Goal: Information Seeking & Learning: Learn about a topic

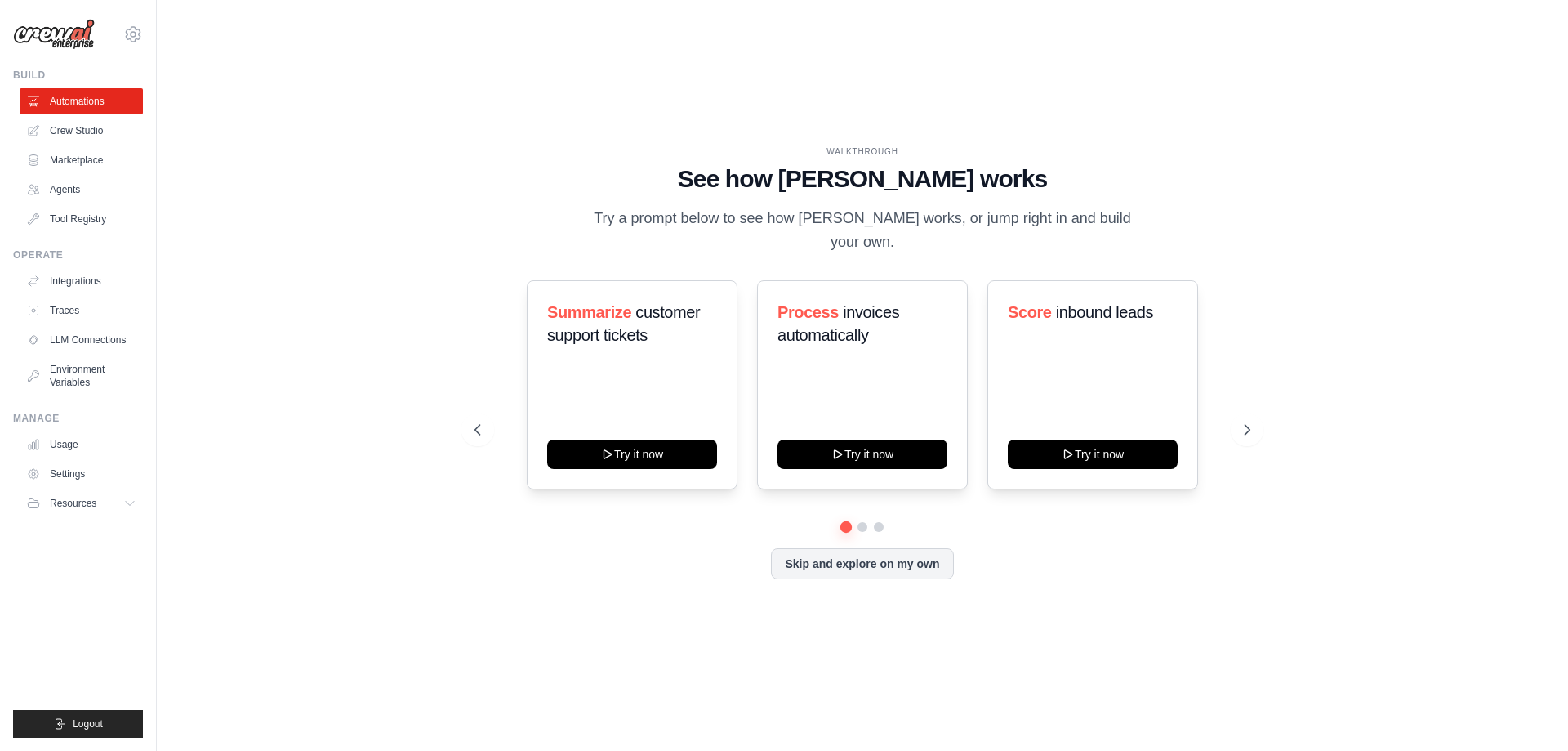
click at [629, 586] on div "WALKTHROUGH See how [PERSON_NAME] works Try a prompt below to see how [PERSON_N…" at bounding box center [863, 376] width 815 height 460
click at [617, 343] on div "Summarize customer support tickets" at bounding box center [632, 330] width 170 height 59
click at [864, 520] on button at bounding box center [862, 526] width 13 height 13
click at [882, 520] on button at bounding box center [879, 526] width 13 height 13
click at [845, 521] on button at bounding box center [846, 526] width 11 height 11
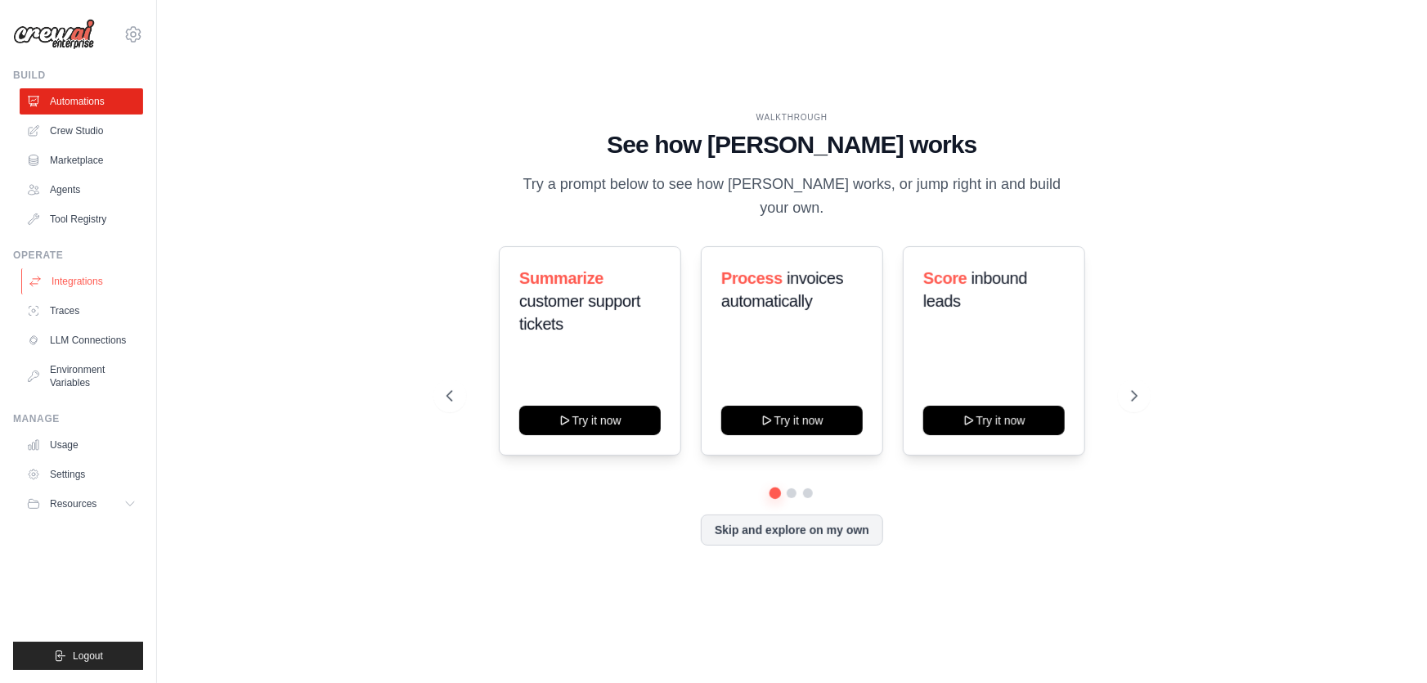
click at [92, 276] on link "Integrations" at bounding box center [83, 281] width 124 height 26
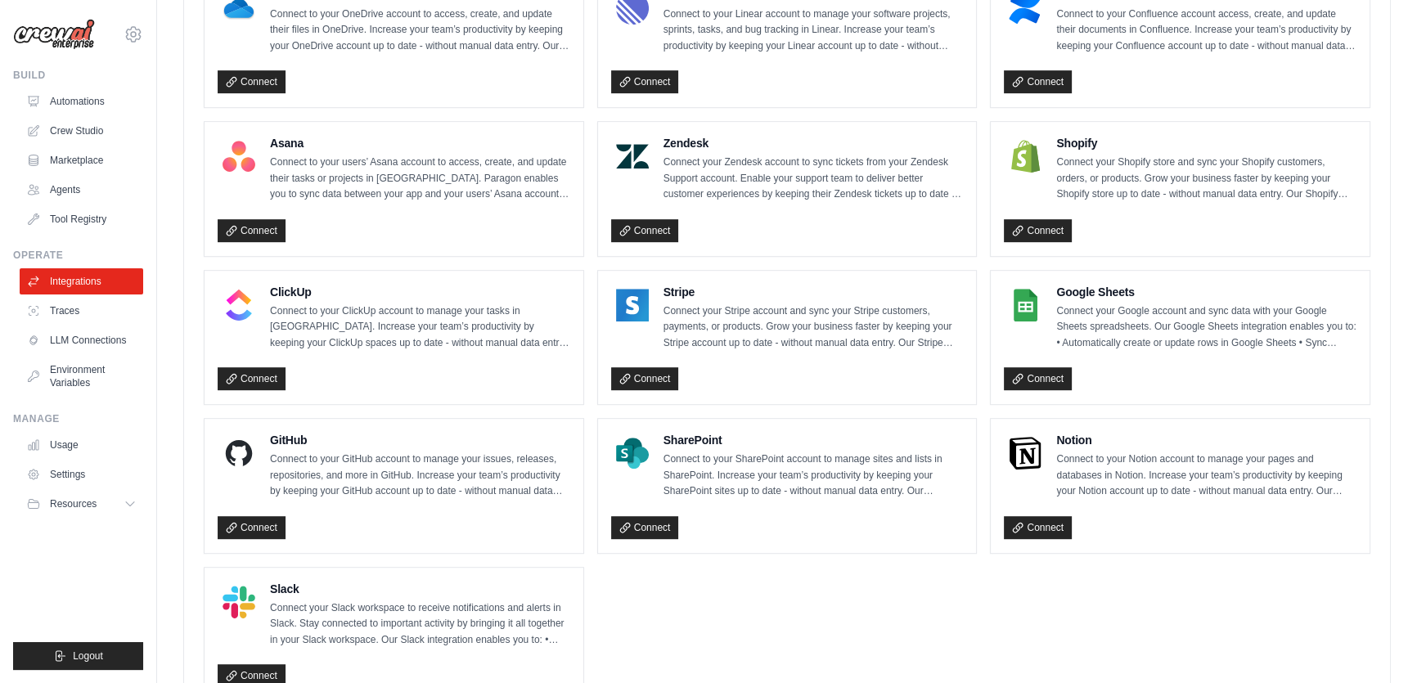
scroll to position [1039, 0]
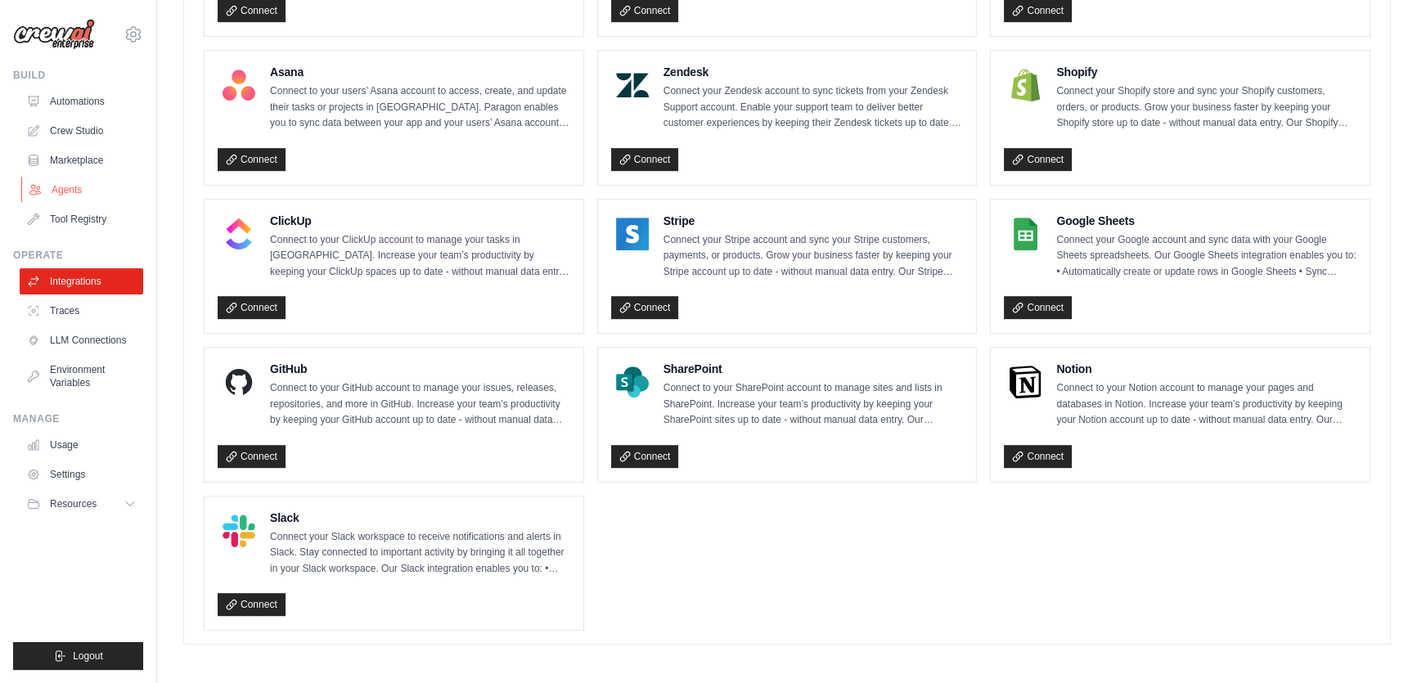
click at [102, 192] on link "Agents" at bounding box center [83, 190] width 124 height 26
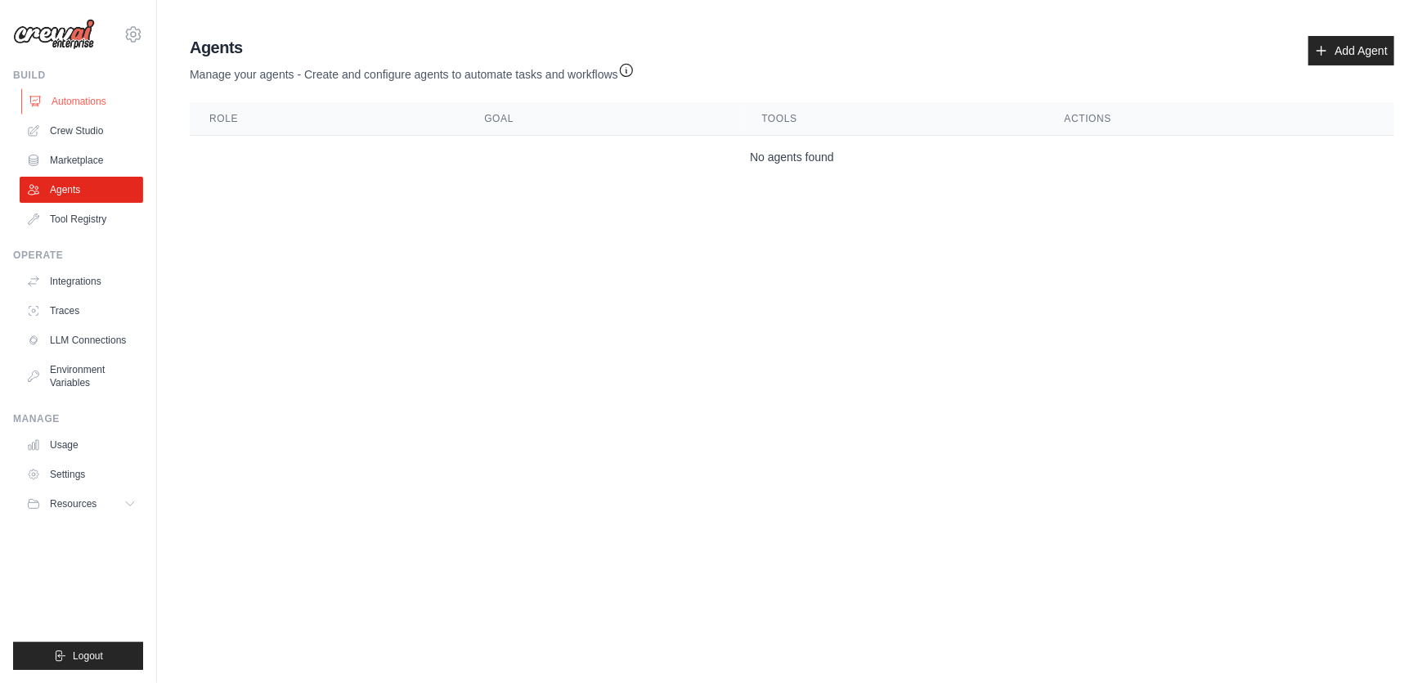
click at [141, 102] on link "Automations" at bounding box center [83, 101] width 124 height 26
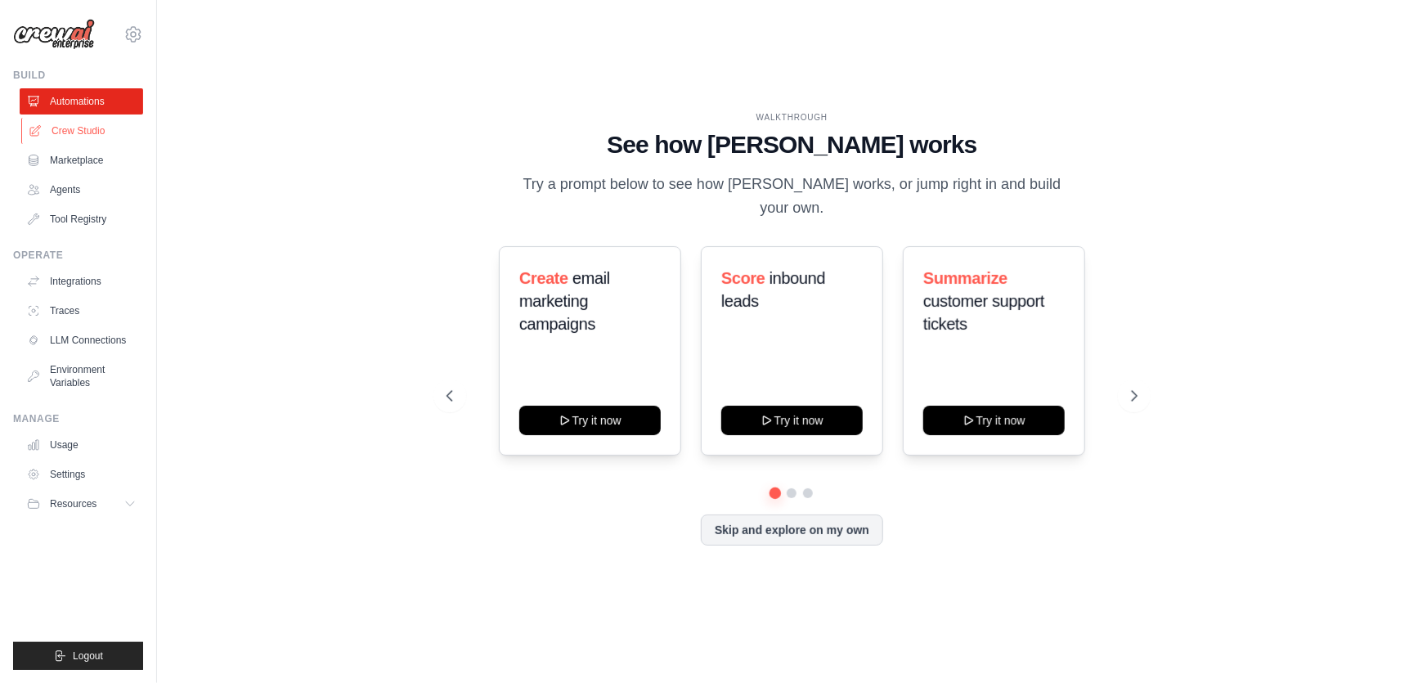
click at [119, 132] on link "Crew Studio" at bounding box center [83, 131] width 124 height 26
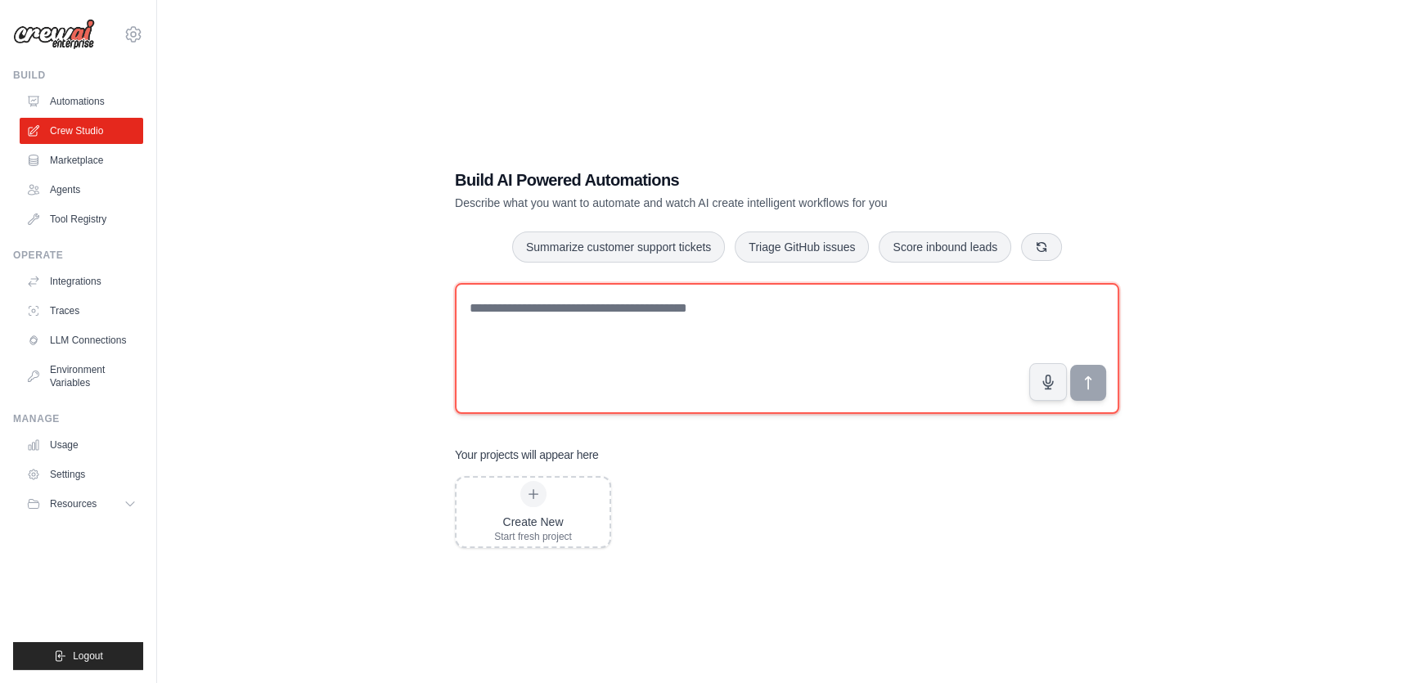
click at [737, 318] on textarea at bounding box center [787, 348] width 664 height 131
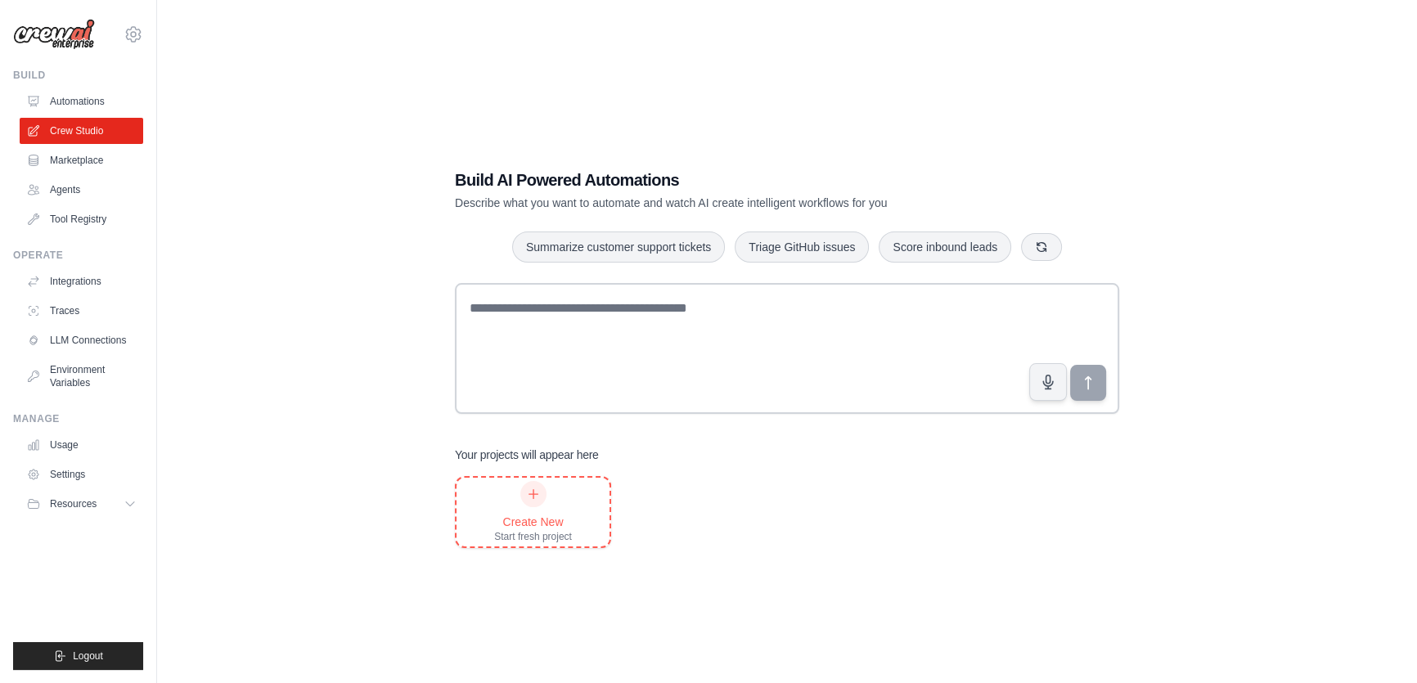
click at [529, 488] on icon at bounding box center [533, 493] width 13 height 13
click at [121, 133] on link "Crew Studio" at bounding box center [83, 131] width 124 height 26
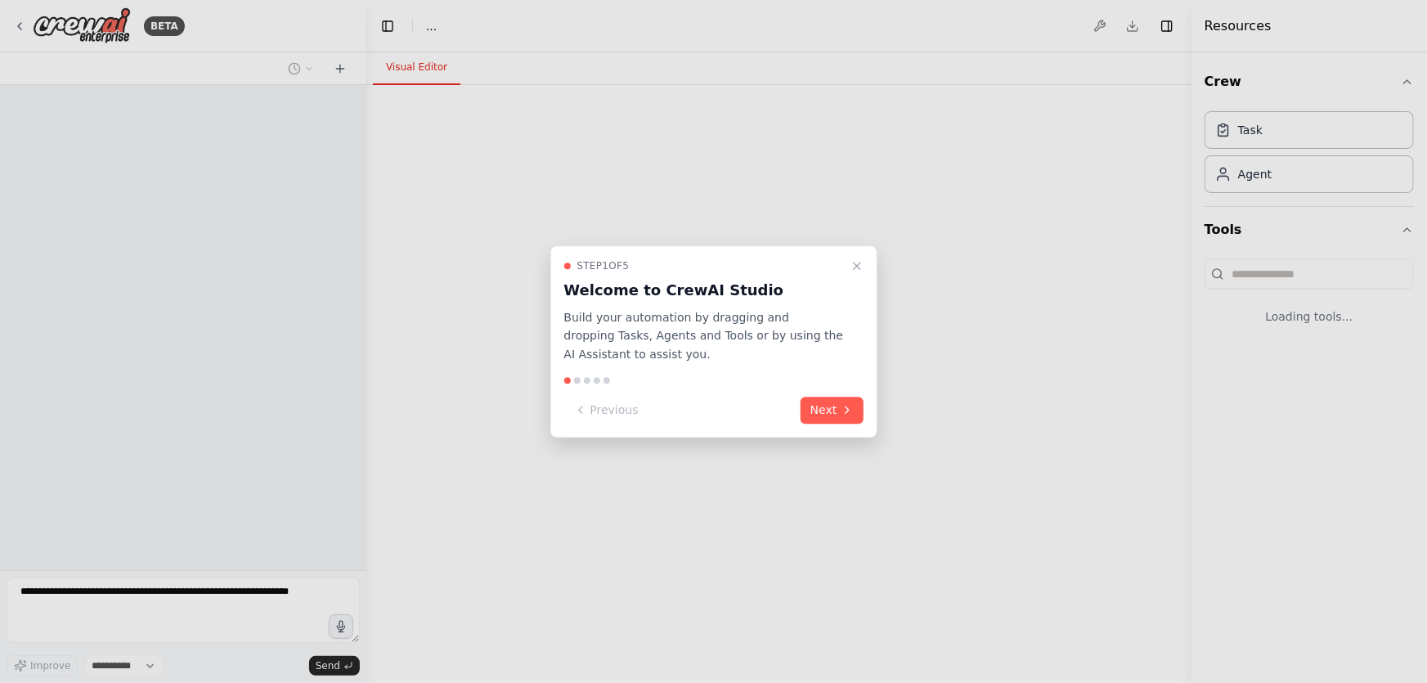
select select "****"
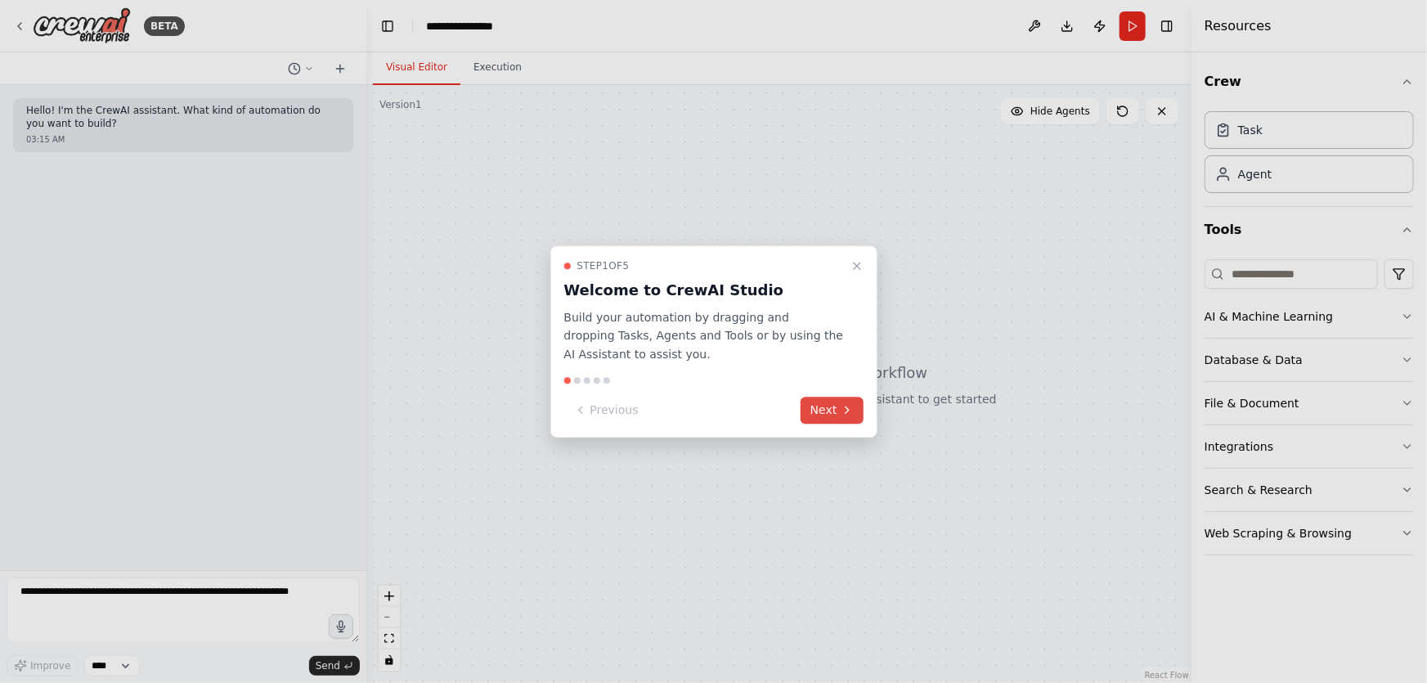
click at [820, 416] on button "Next" at bounding box center [832, 410] width 63 height 27
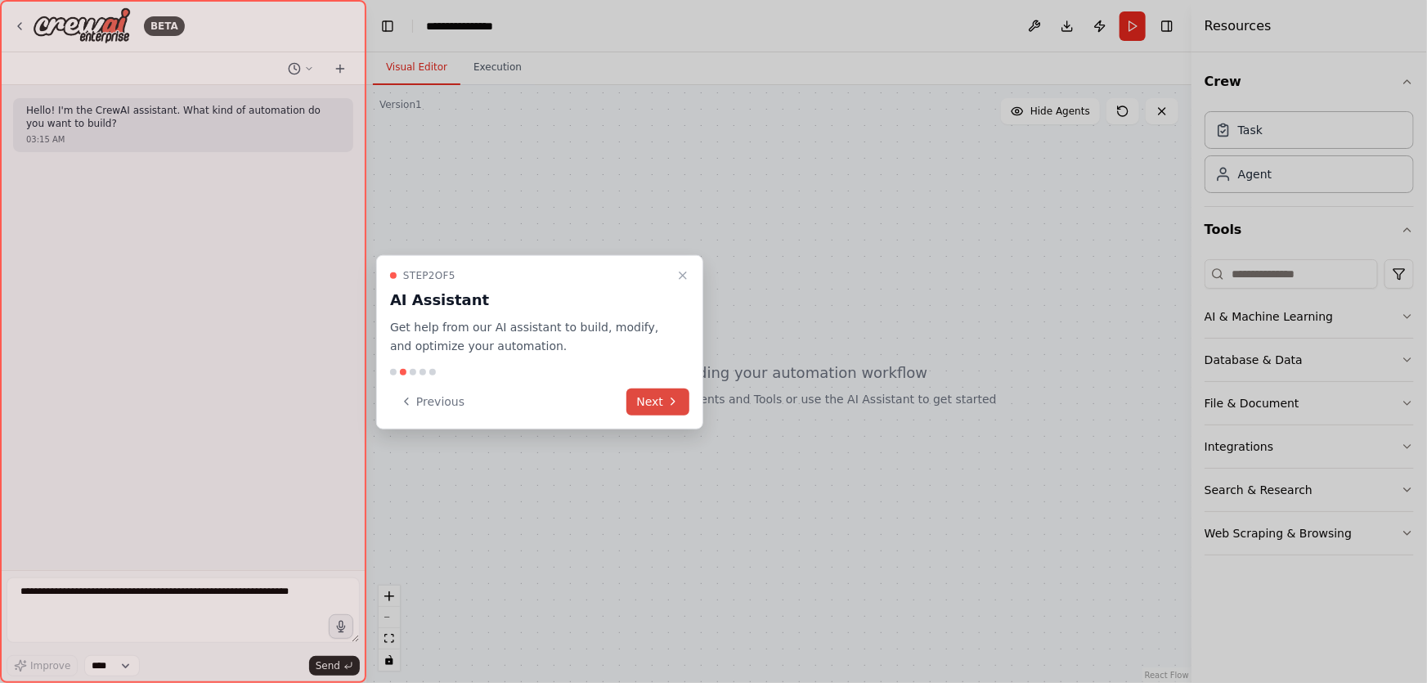
click at [649, 408] on button "Next" at bounding box center [658, 401] width 63 height 27
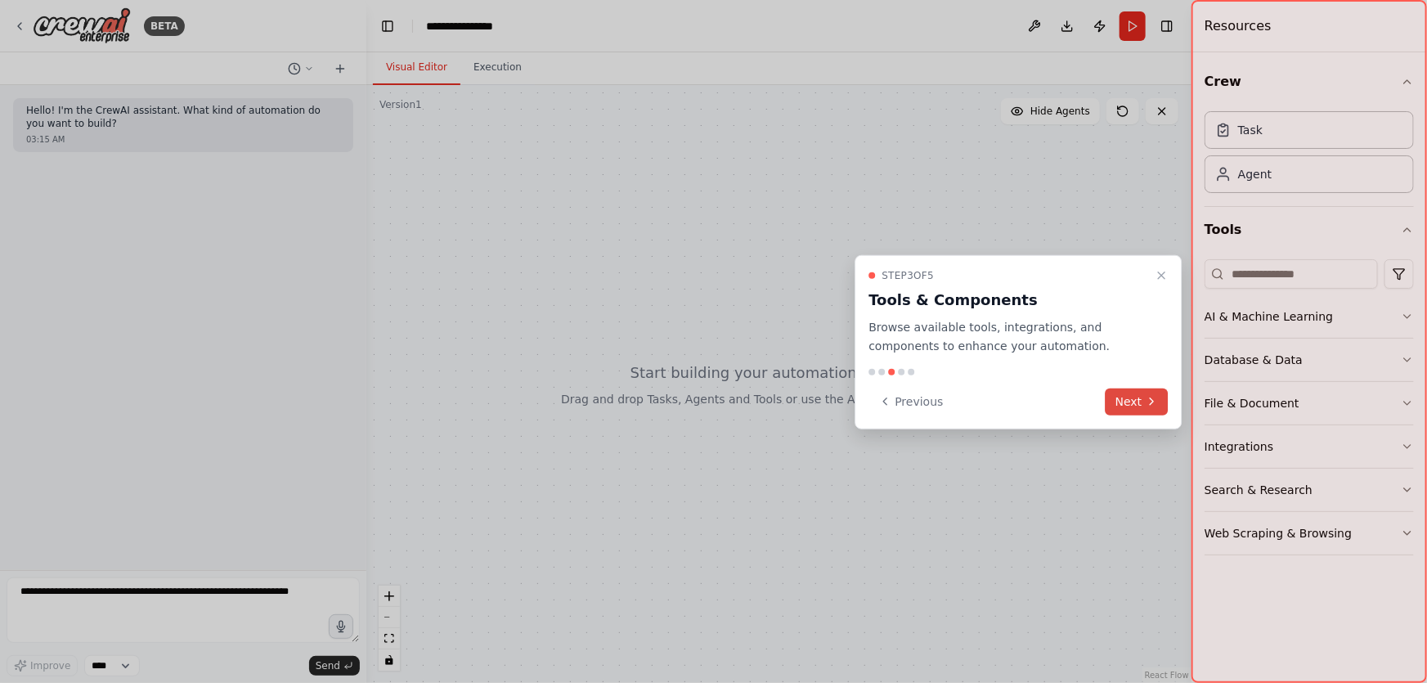
click at [1129, 400] on button "Next" at bounding box center [1137, 401] width 63 height 27
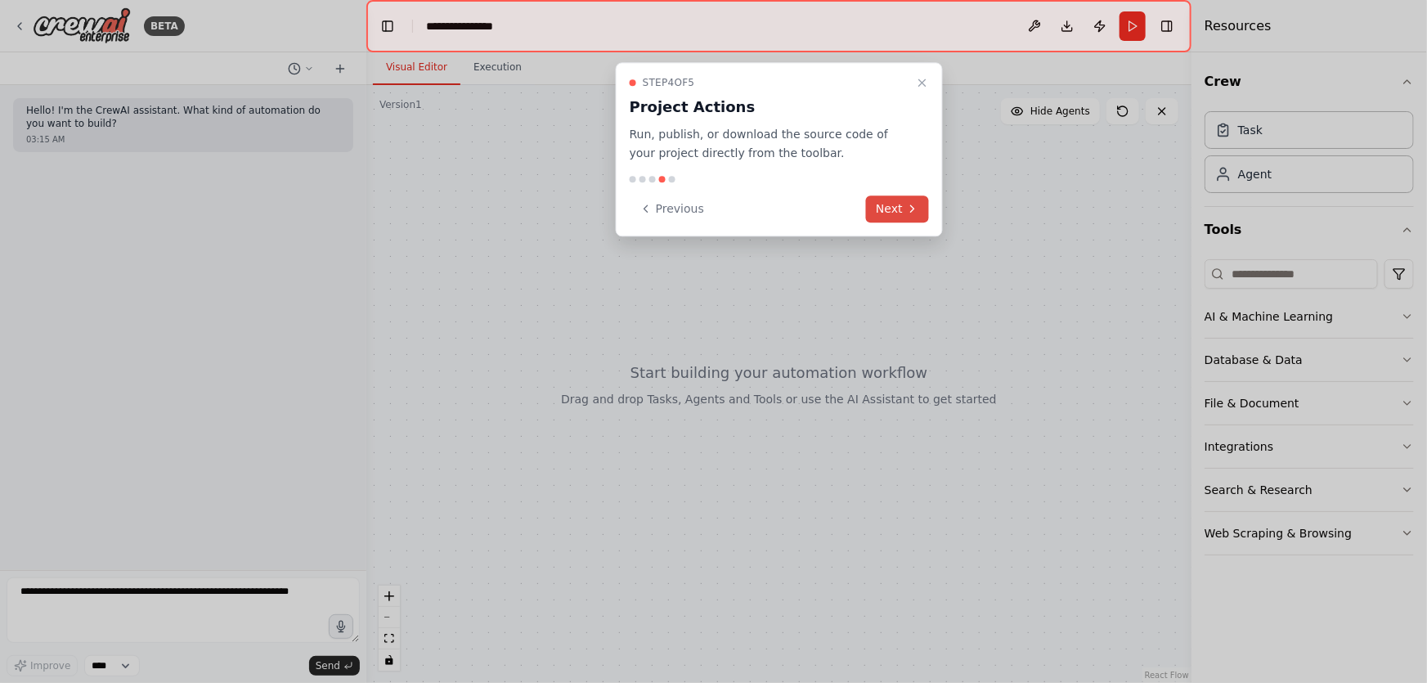
click at [887, 205] on button "Next" at bounding box center [897, 208] width 63 height 27
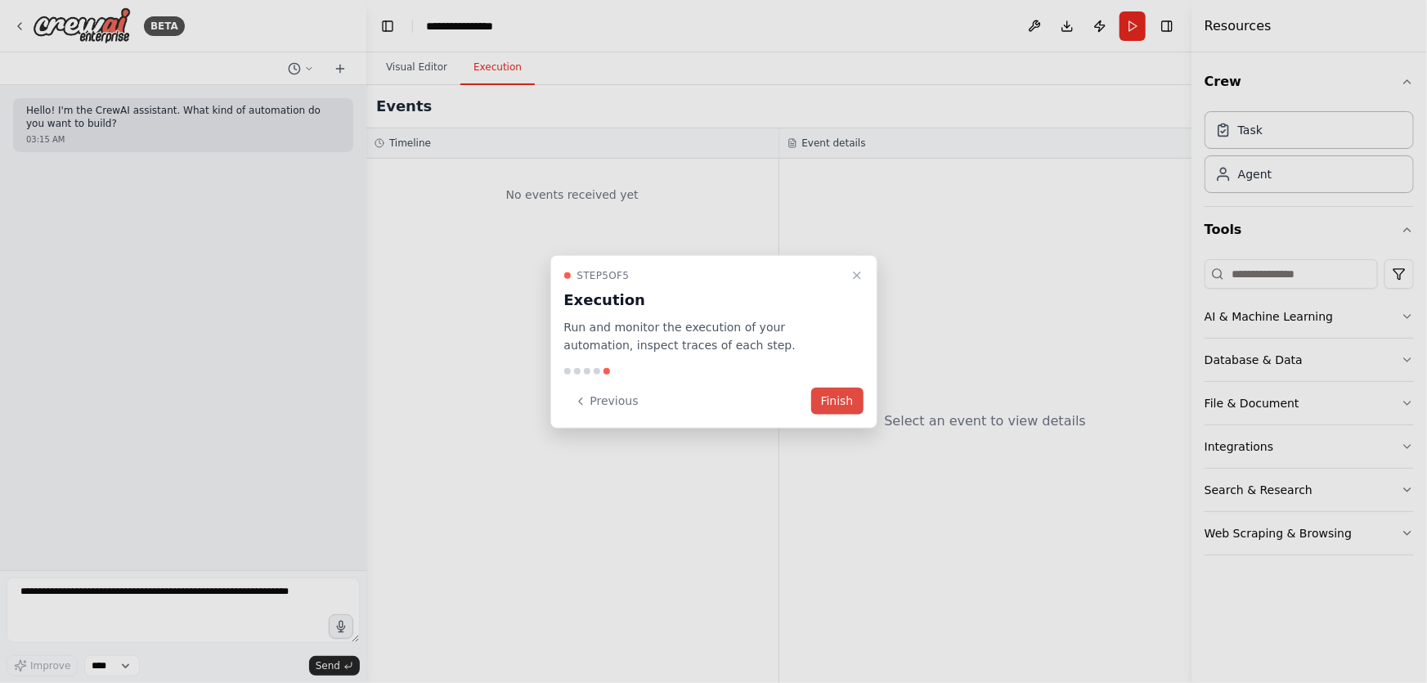
click at [833, 397] on button "Finish" at bounding box center [837, 401] width 52 height 27
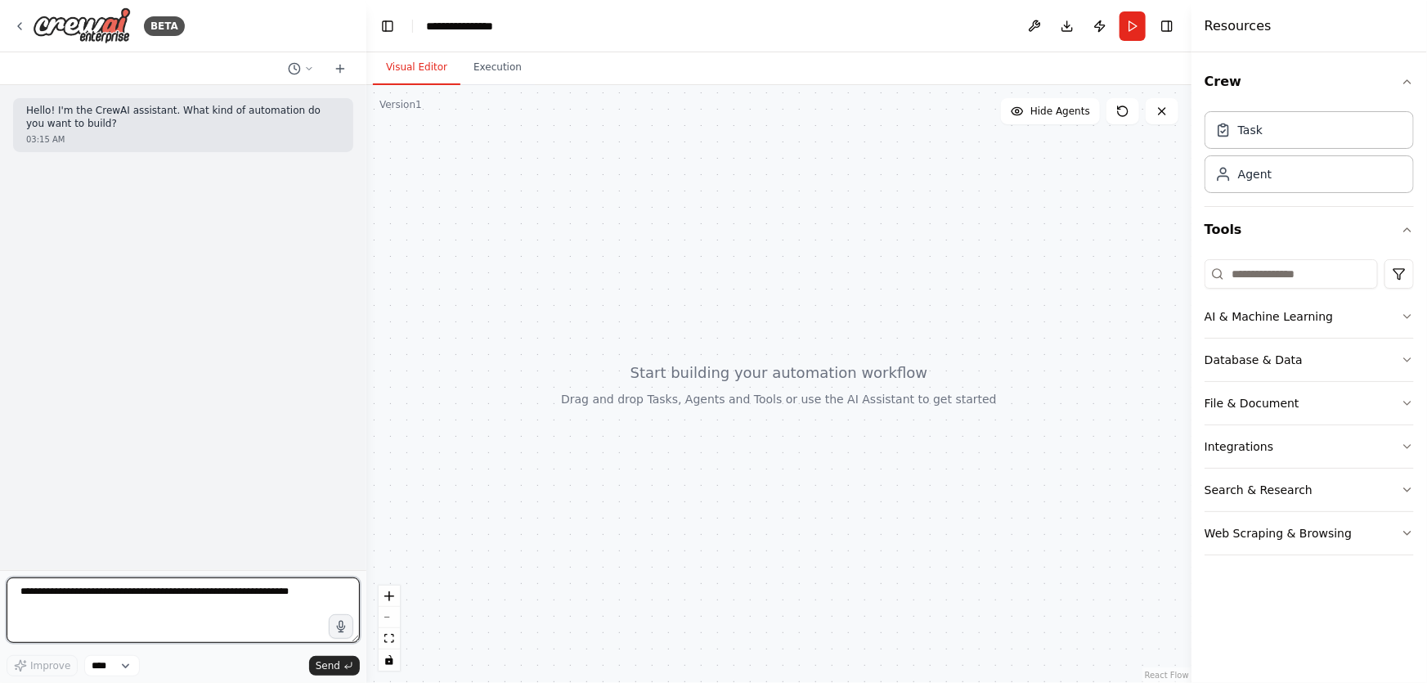
click at [163, 597] on textarea at bounding box center [183, 609] width 353 height 65
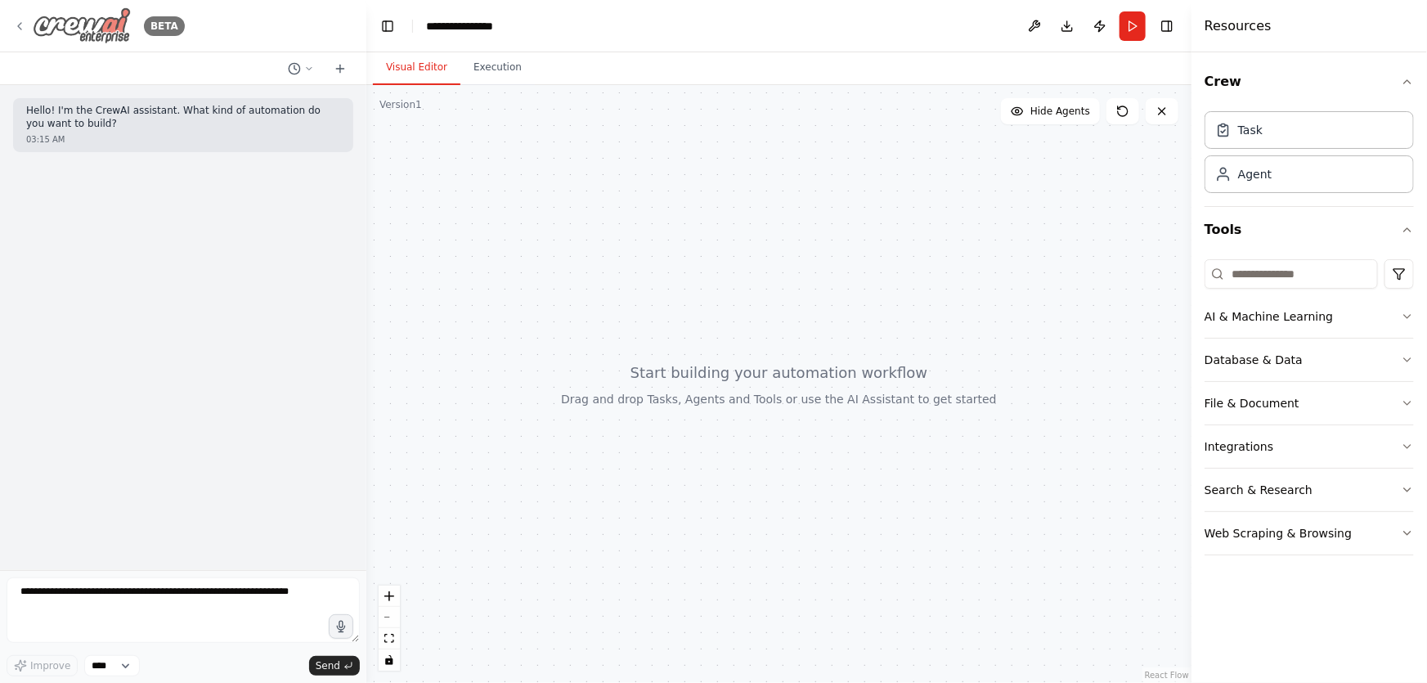
click at [19, 20] on icon at bounding box center [19, 26] width 13 height 13
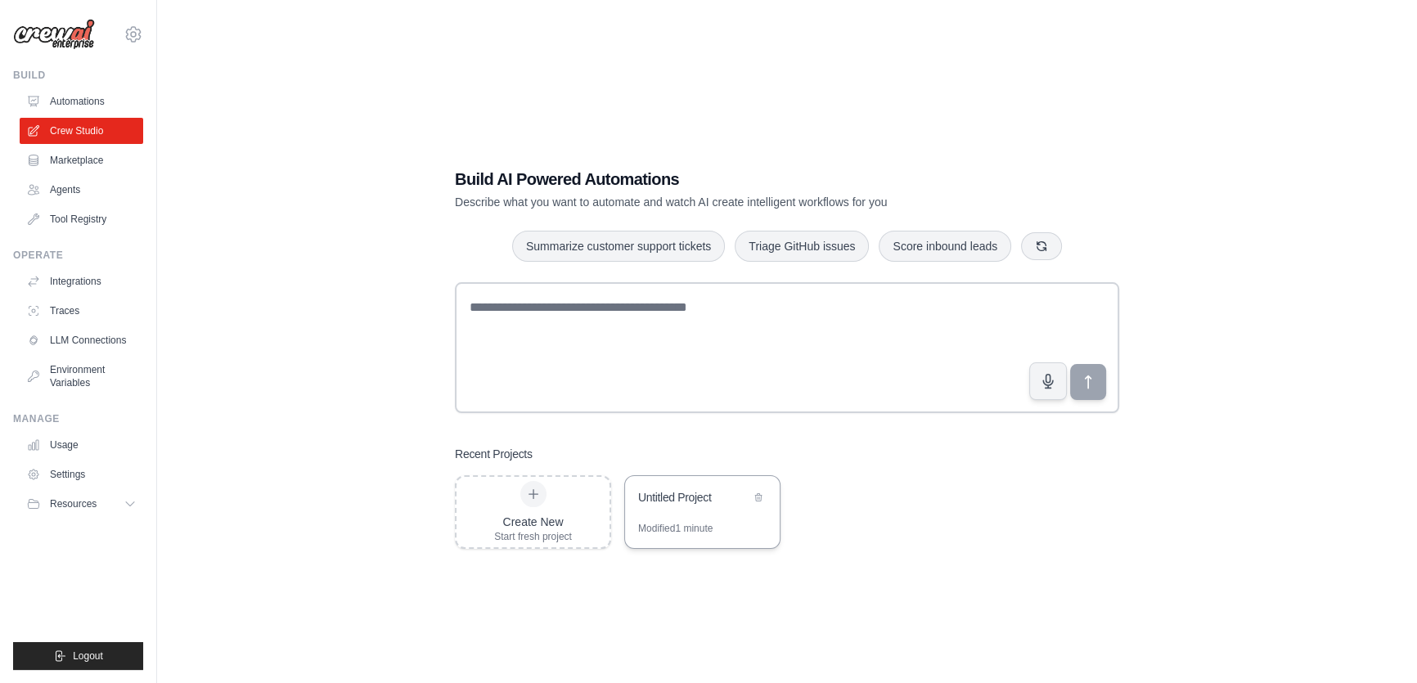
click at [692, 532] on div "Modified 1 minute" at bounding box center [675, 528] width 74 height 13
click at [117, 160] on link "Marketplace" at bounding box center [83, 160] width 124 height 26
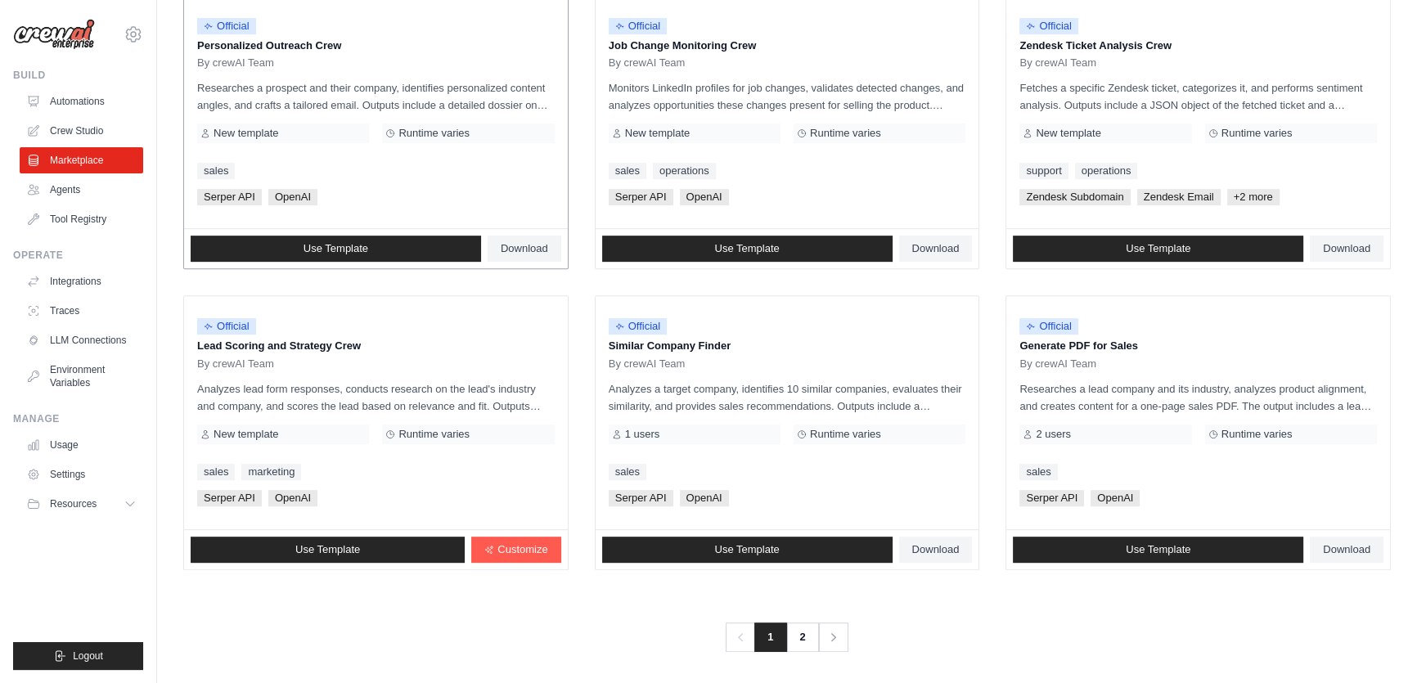
scroll to position [830, 0]
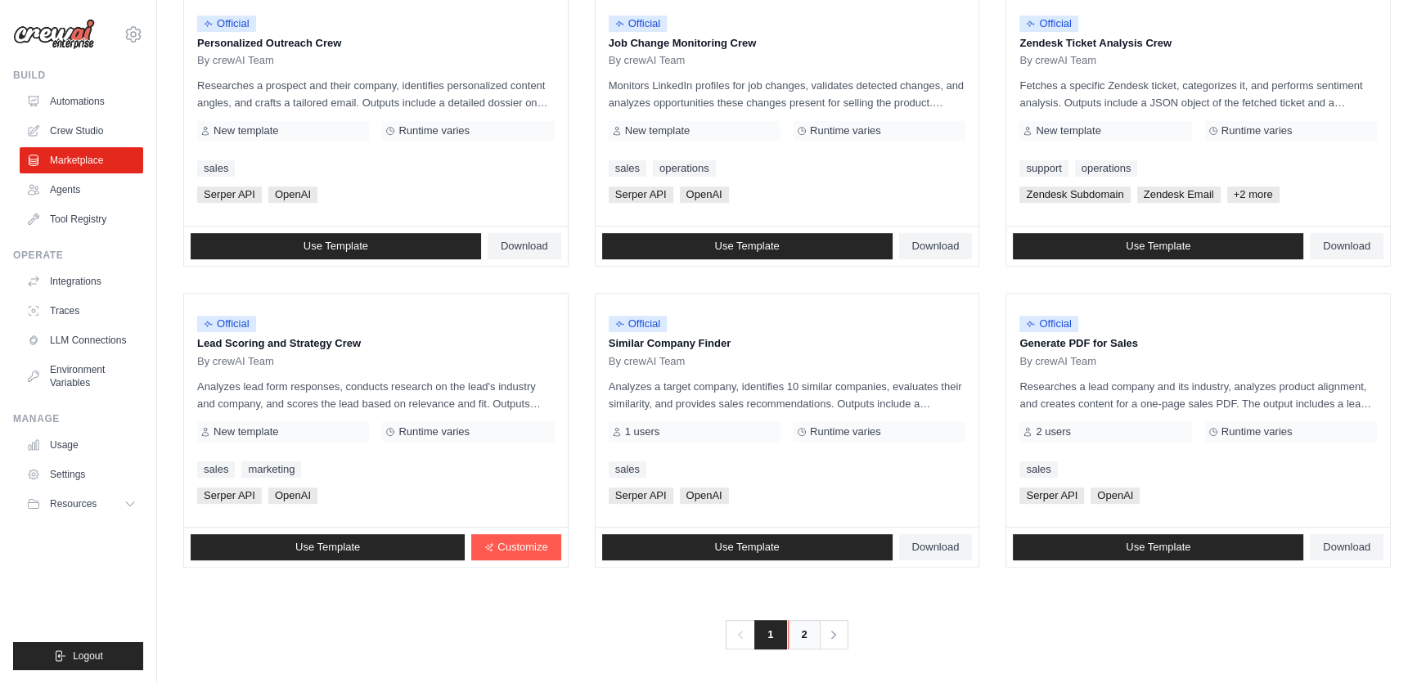
click at [811, 645] on link "2" at bounding box center [804, 634] width 33 height 29
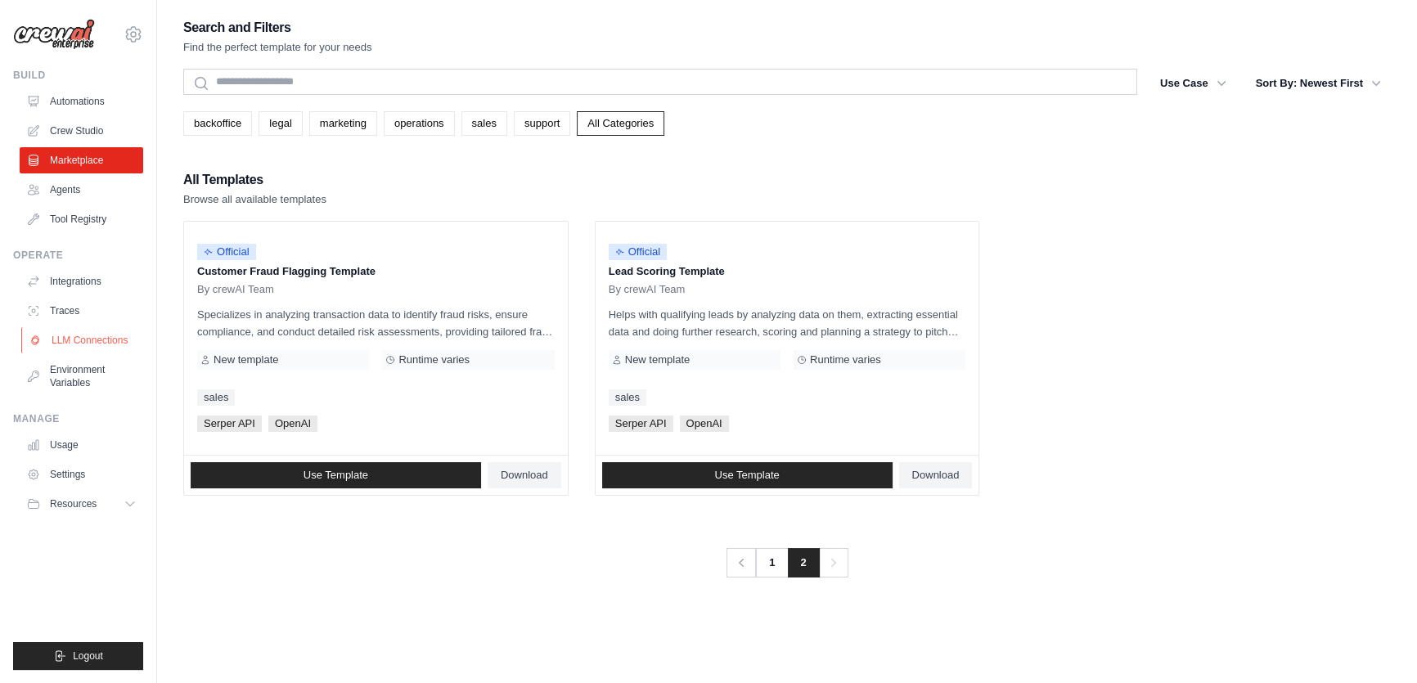
click at [141, 343] on link "LLM Connections" at bounding box center [83, 340] width 124 height 26
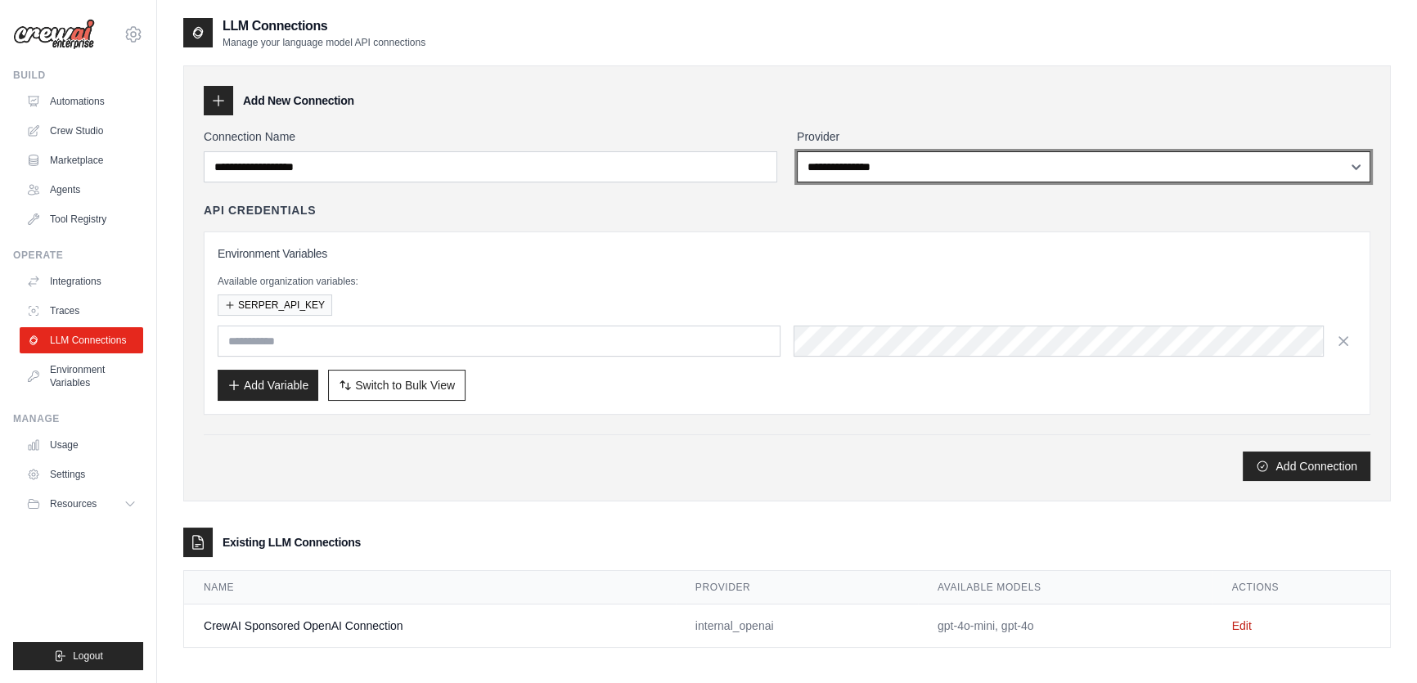
click at [965, 164] on select "**********" at bounding box center [1083, 166] width 573 height 31
select select "******"
click at [797, 151] on select "**********" at bounding box center [1083, 166] width 573 height 31
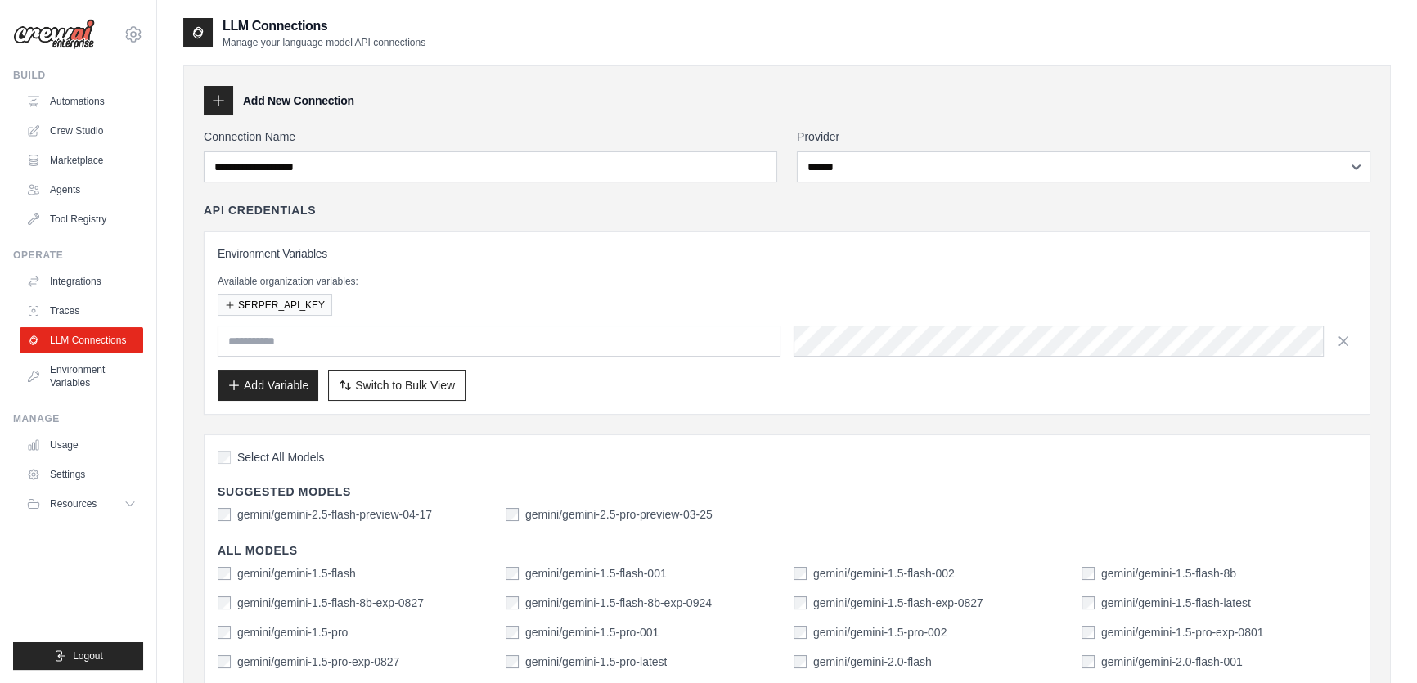
click at [604, 195] on div "**********" at bounding box center [787, 613] width 1166 height 970
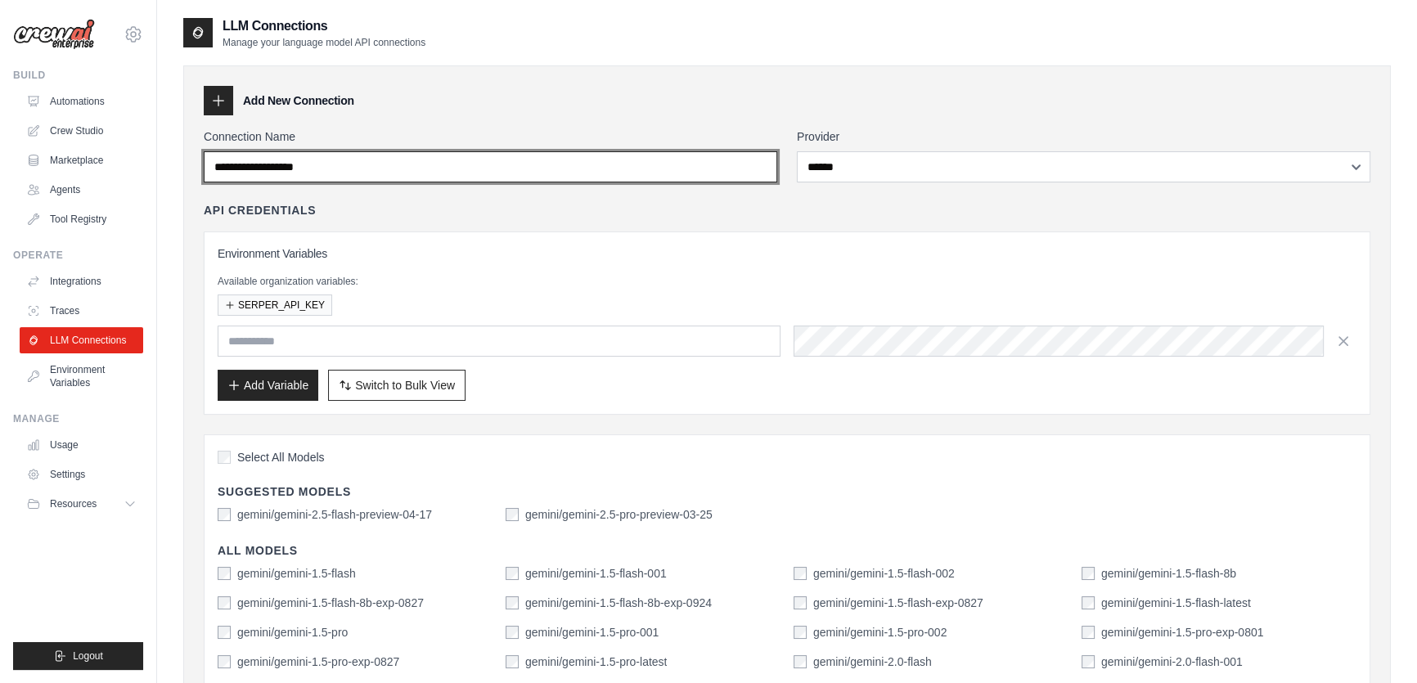
click at [600, 173] on input "Connection Name" at bounding box center [490, 166] width 573 height 31
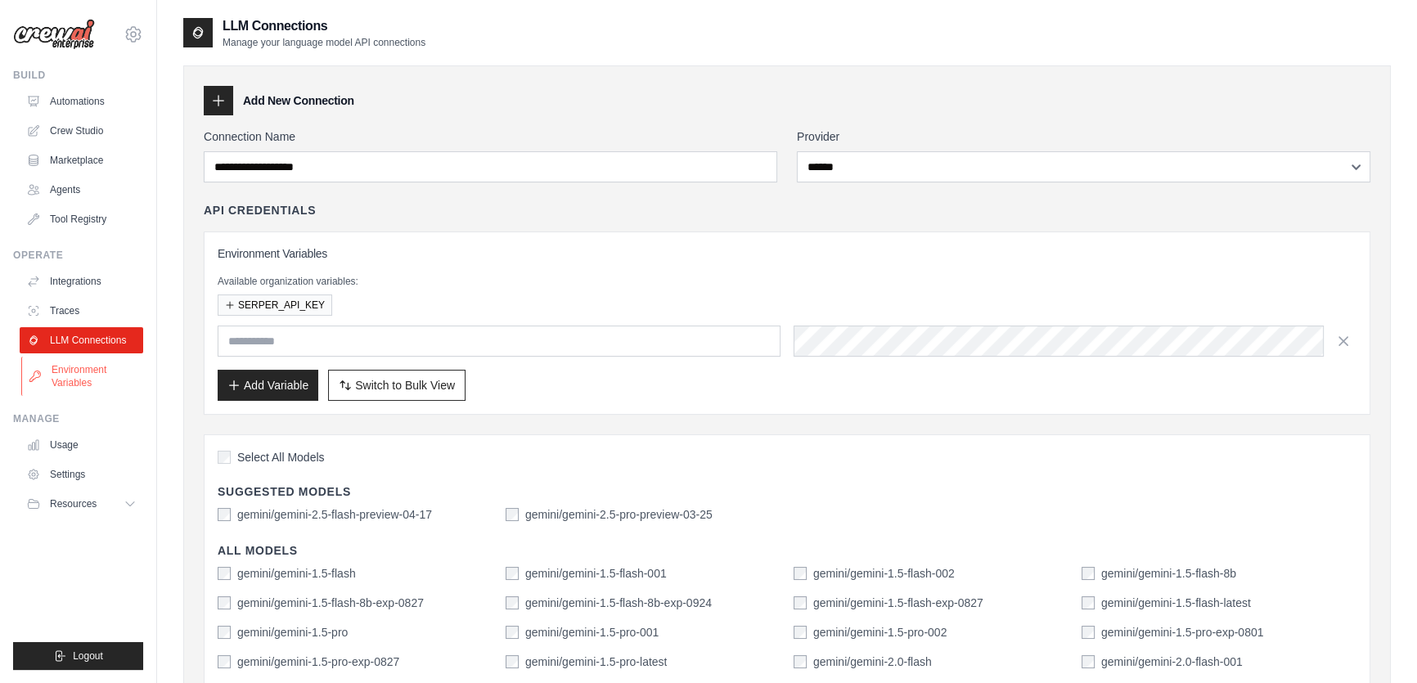
click at [125, 375] on link "Environment Variables" at bounding box center [83, 376] width 124 height 39
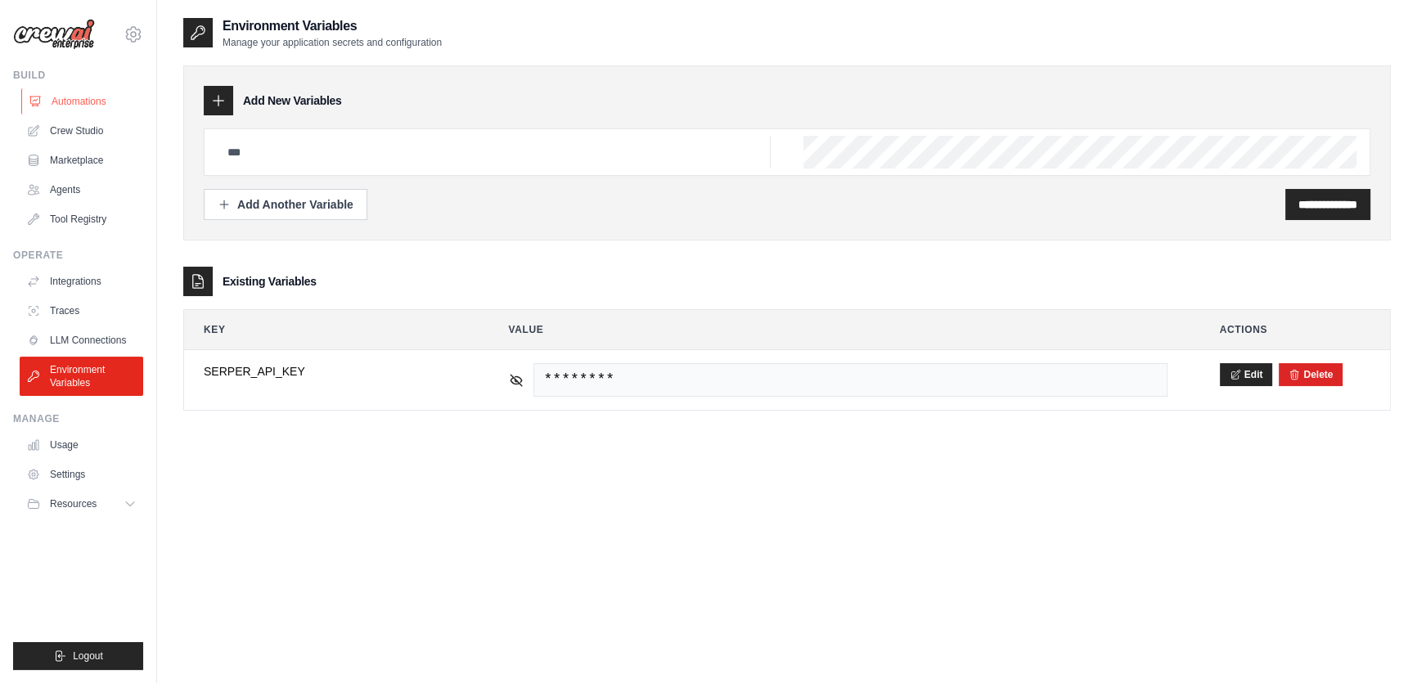
click at [106, 103] on link "Automations" at bounding box center [83, 101] width 124 height 26
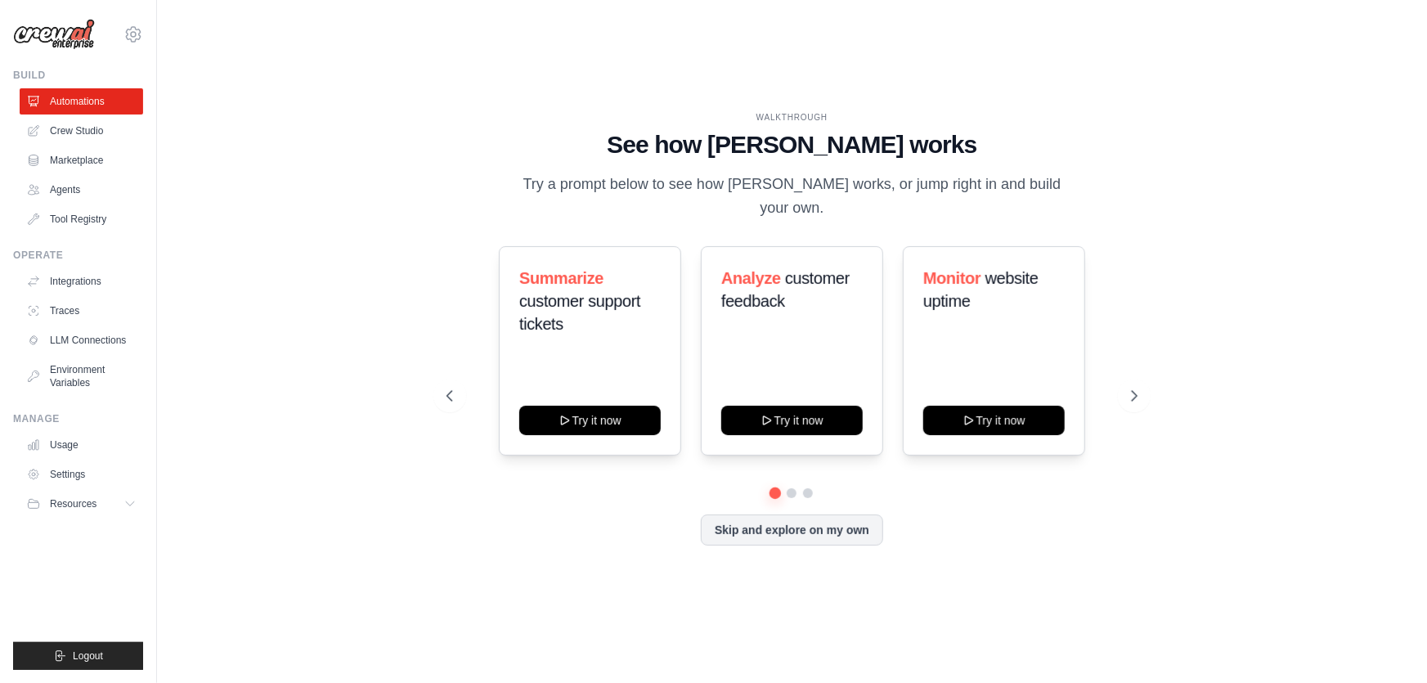
click at [367, 204] on div "WALKTHROUGH See how CrewAI works Try a prompt below to see how CrewAI works, or…" at bounding box center [792, 341] width 1218 height 650
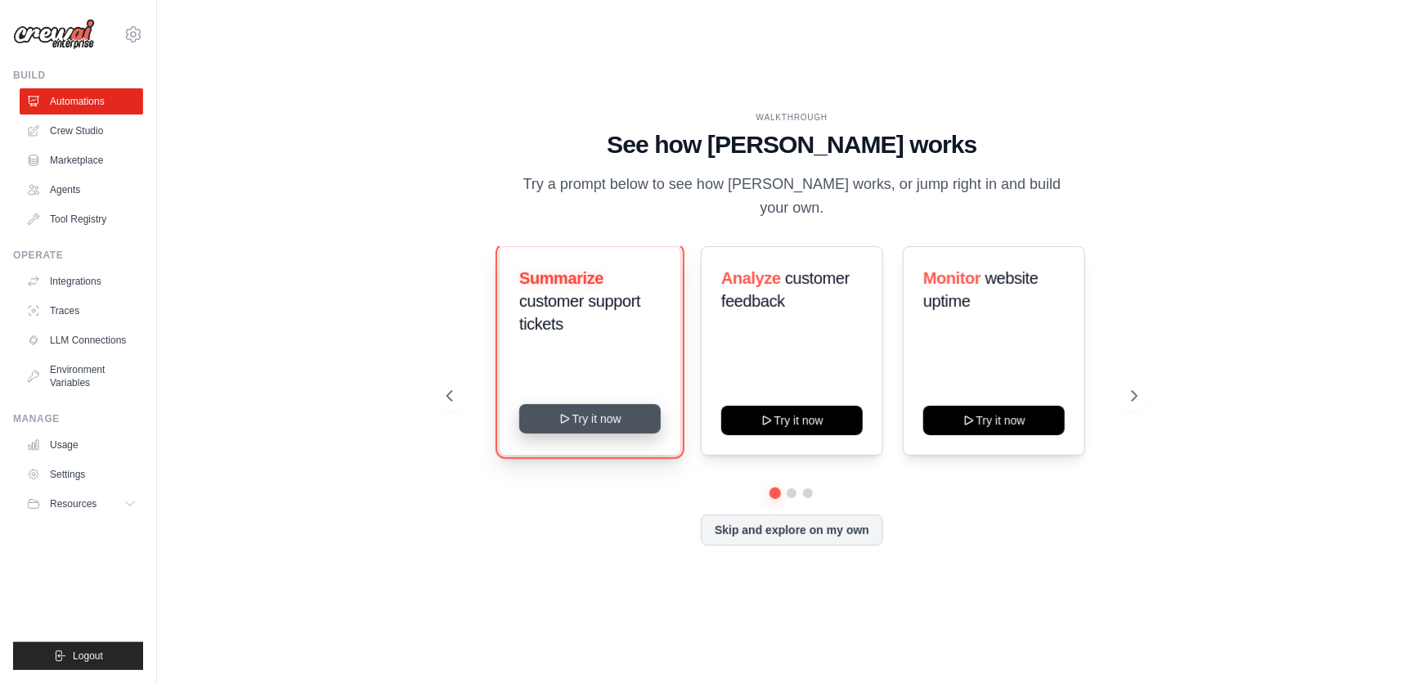
click at [572, 415] on button "Try it now" at bounding box center [589, 418] width 141 height 29
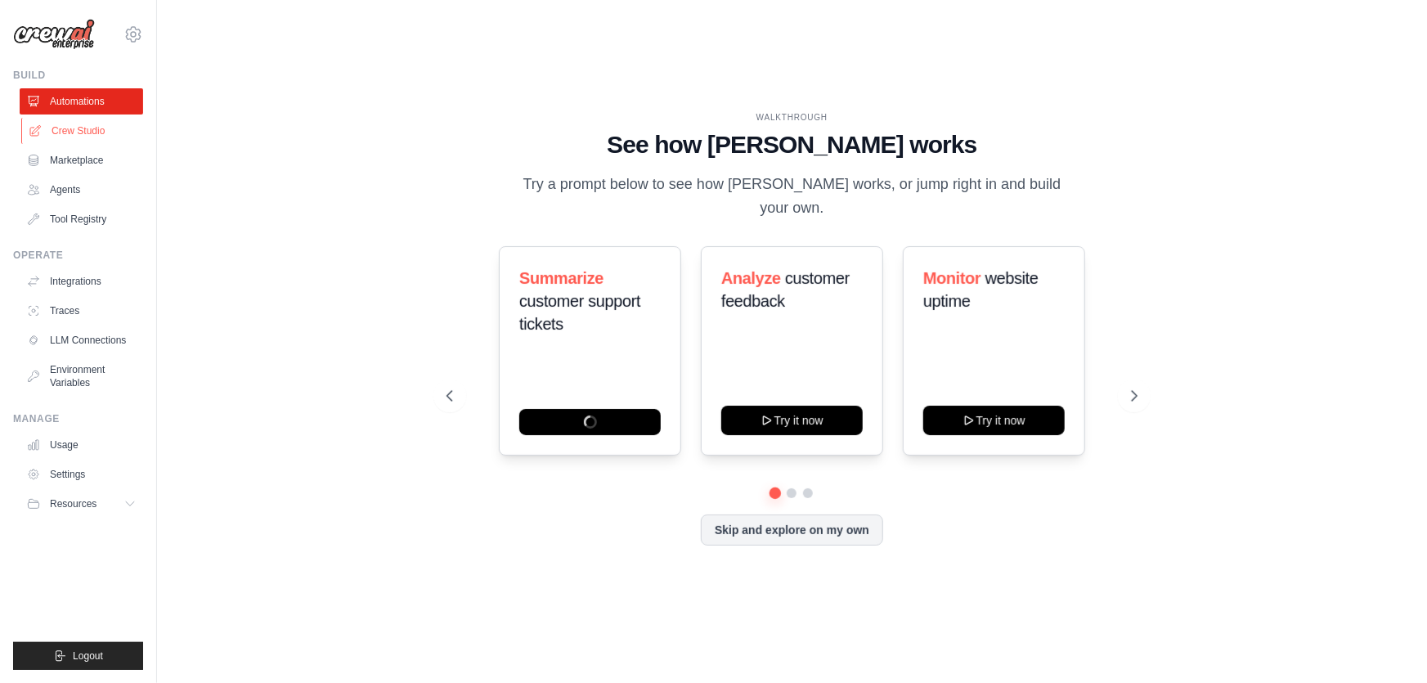
click at [114, 132] on link "Crew Studio" at bounding box center [83, 131] width 124 height 26
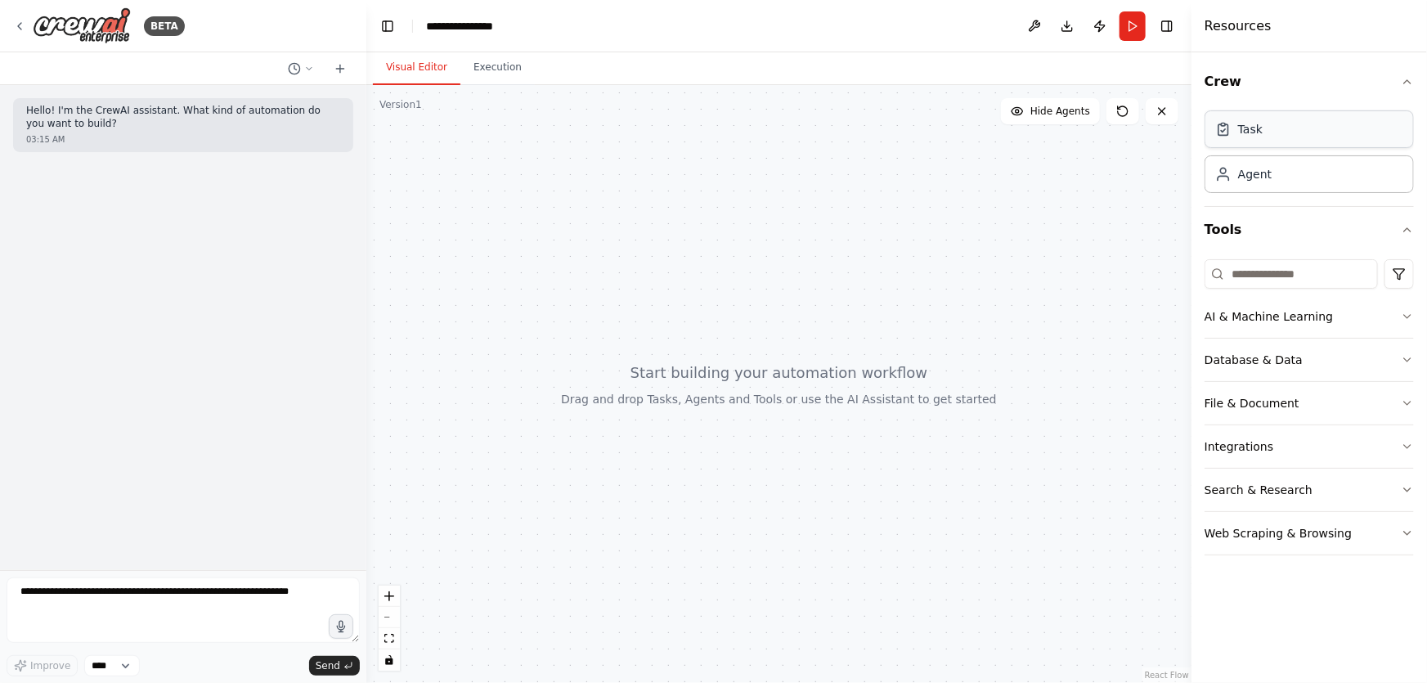
click at [1365, 139] on div "Task" at bounding box center [1309, 129] width 209 height 38
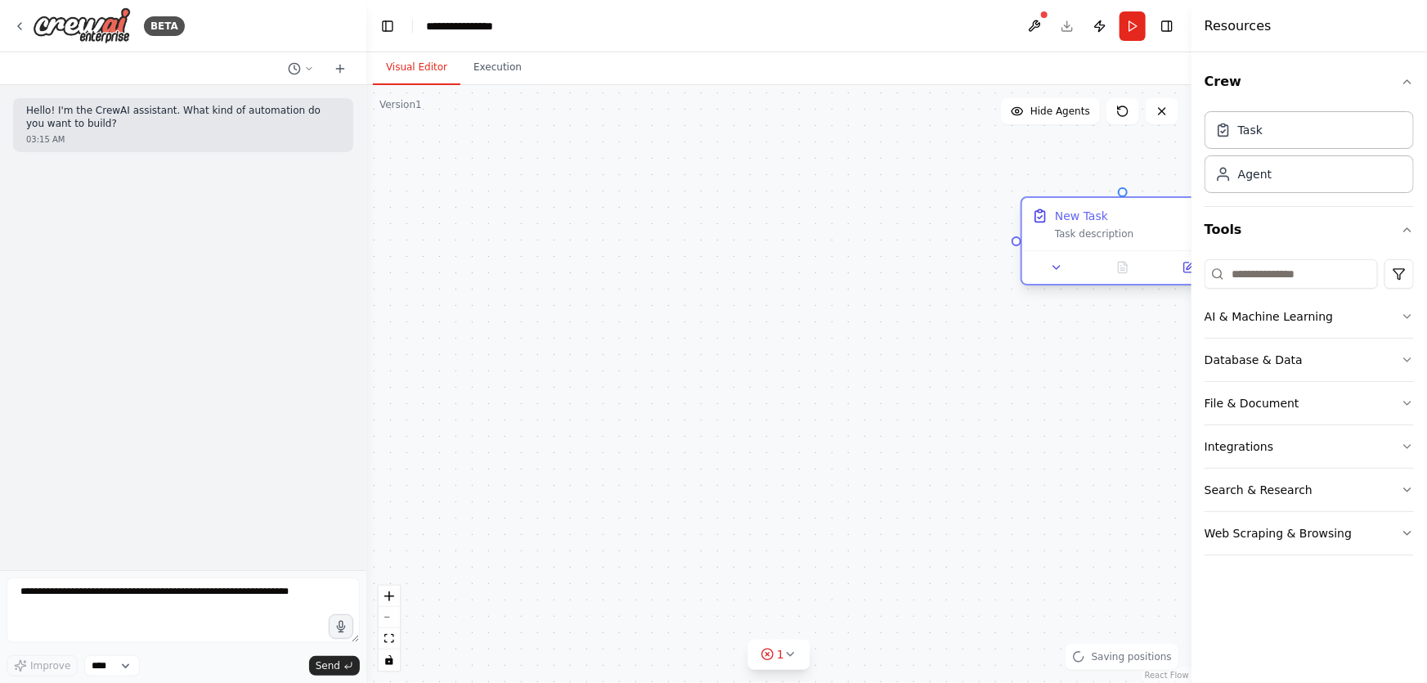
drag, startPoint x: 1111, startPoint y: 232, endPoint x: 813, endPoint y: 276, distance: 300.9
click at [1055, 240] on div "Task description" at bounding box center [1134, 233] width 159 height 13
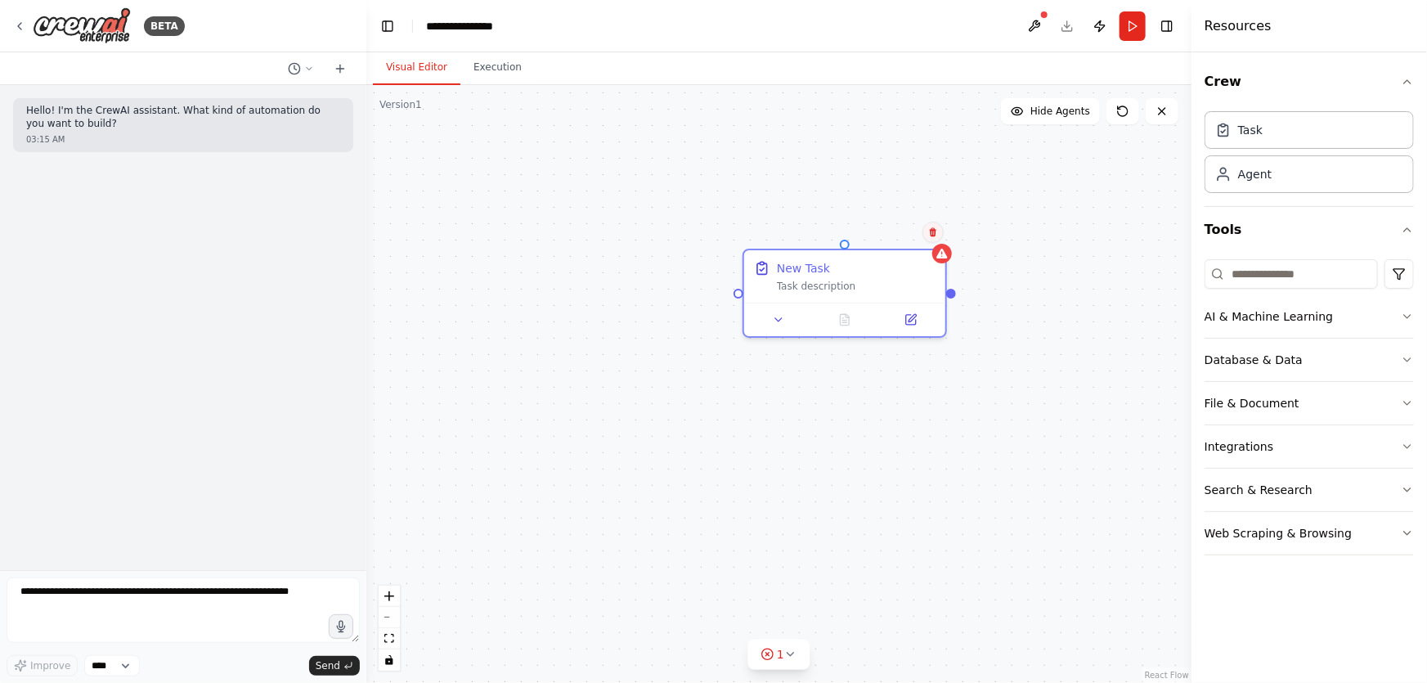
click at [933, 231] on icon at bounding box center [933, 232] width 7 height 9
click at [898, 236] on button "Confirm" at bounding box center [887, 232] width 58 height 20
click at [893, 226] on button "Confirm" at bounding box center [889, 232] width 58 height 20
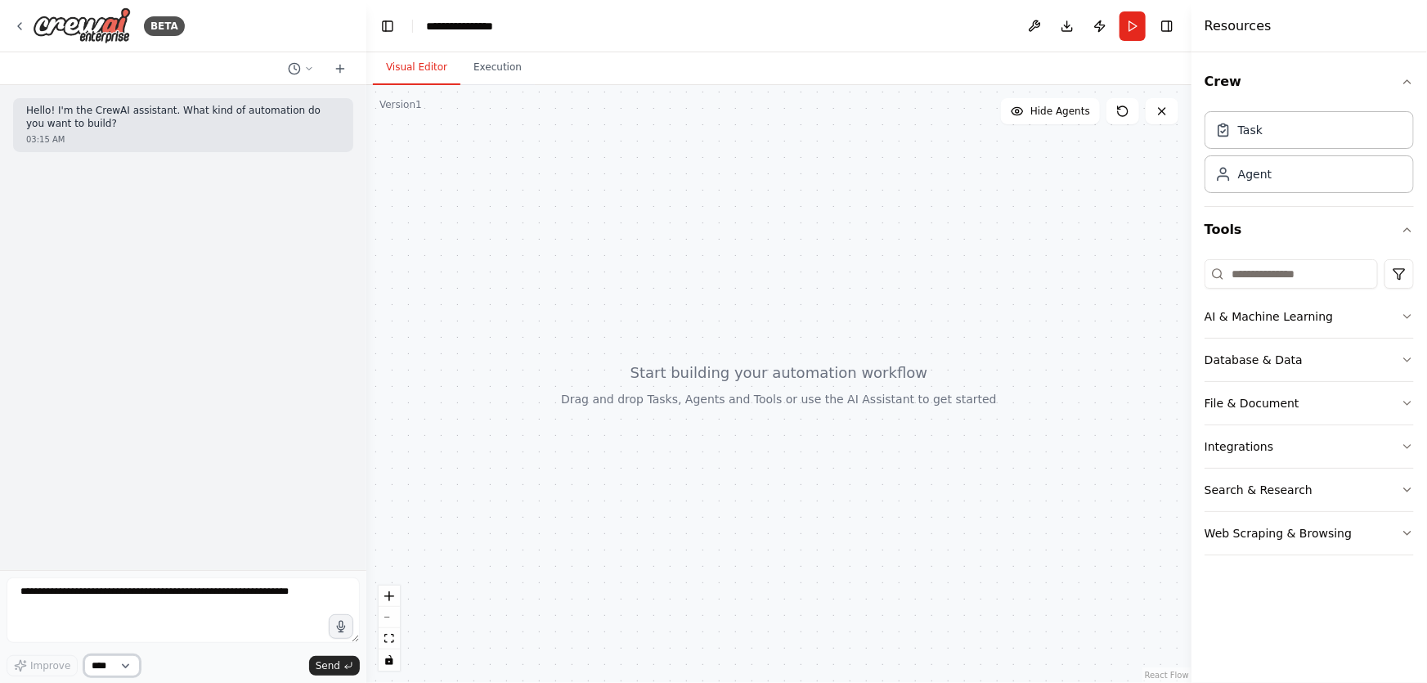
click at [123, 663] on select "****" at bounding box center [112, 665] width 56 height 21
click at [1305, 438] on button "Integrations" at bounding box center [1309, 446] width 209 height 43
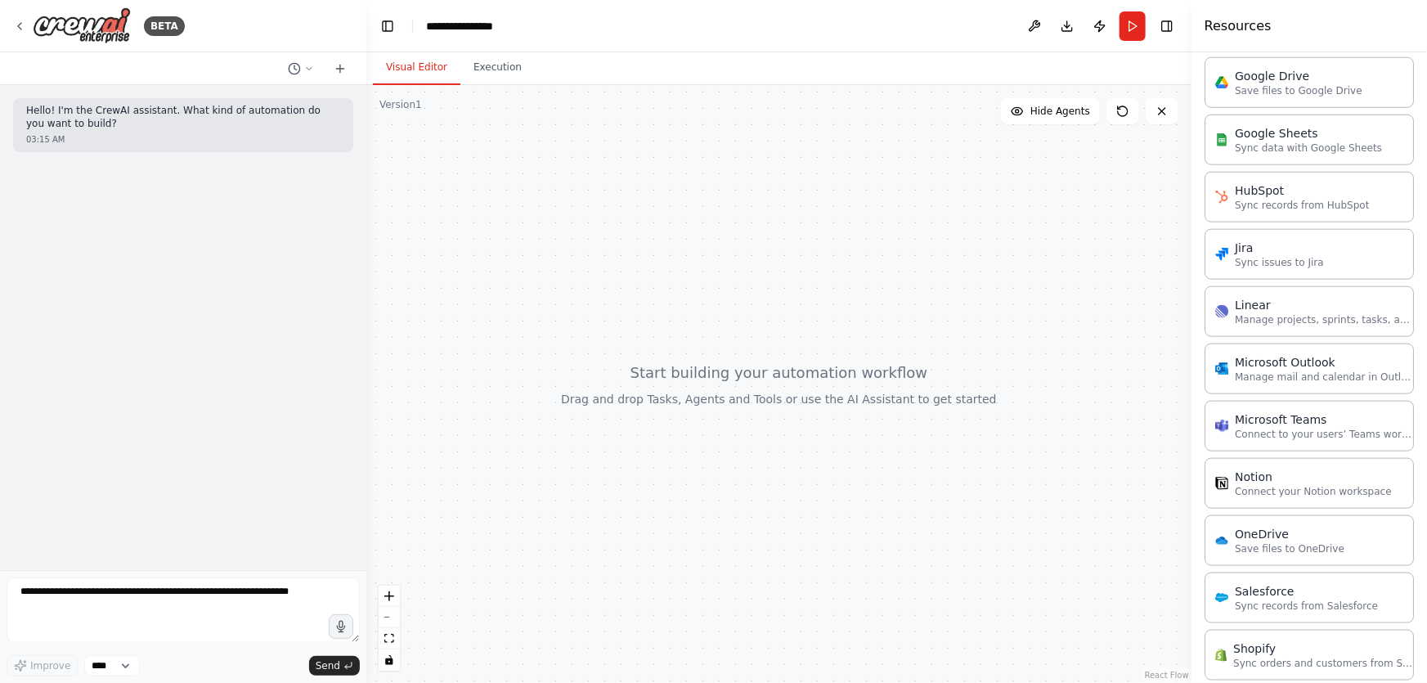
scroll to position [1040, 0]
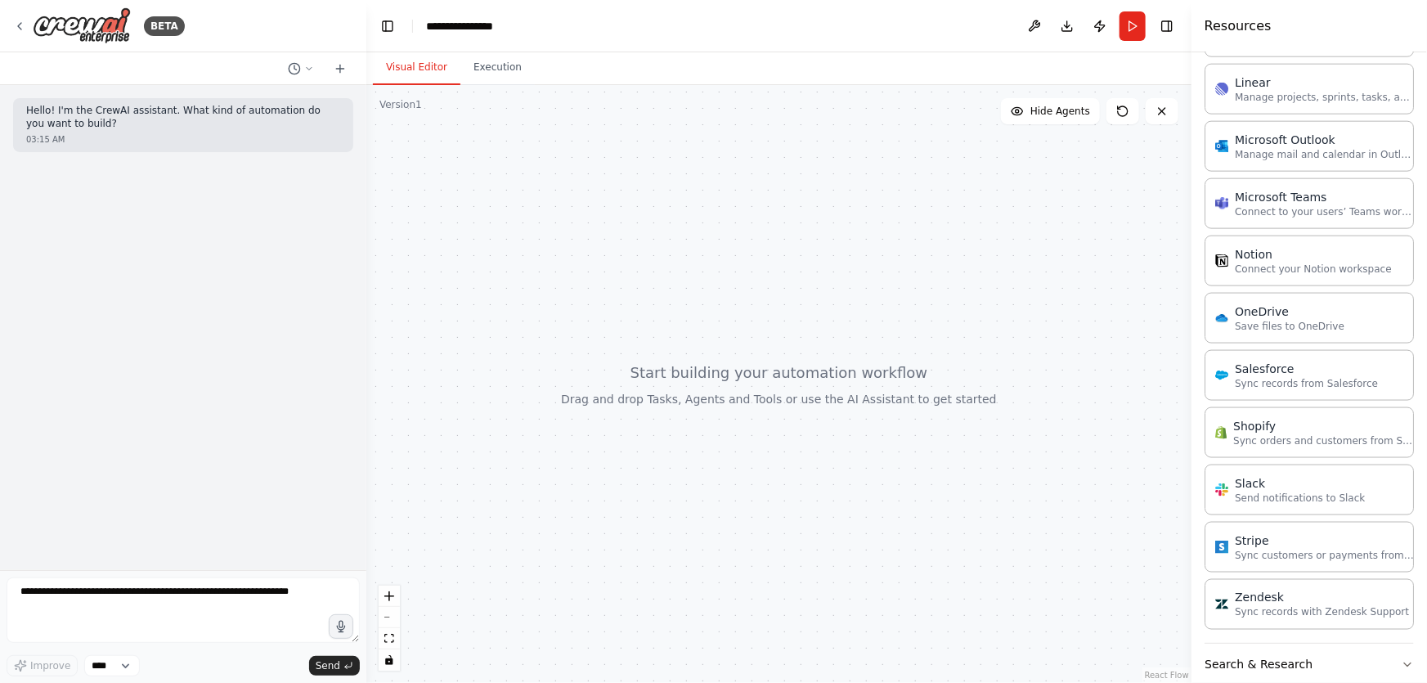
click at [941, 239] on div at bounding box center [778, 384] width 825 height 598
click at [95, 26] on img at bounding box center [82, 25] width 98 height 37
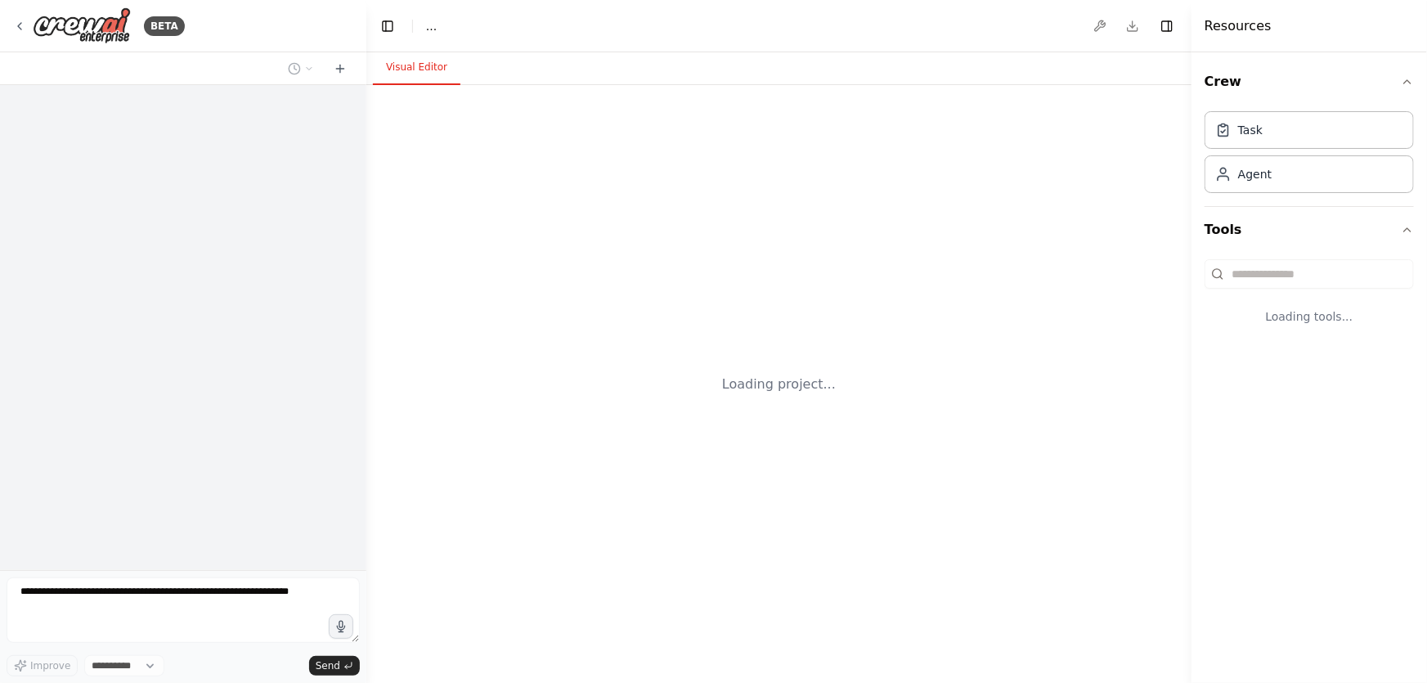
select select "****"
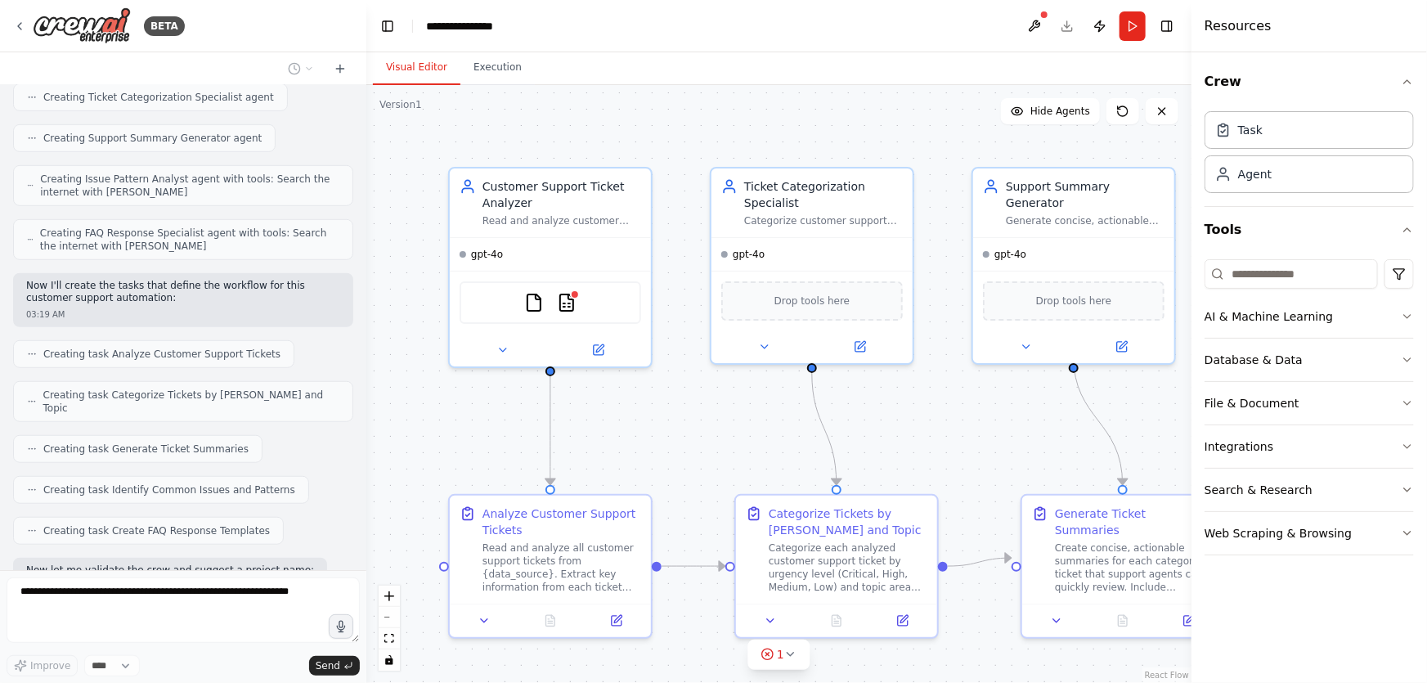
scroll to position [596, 0]
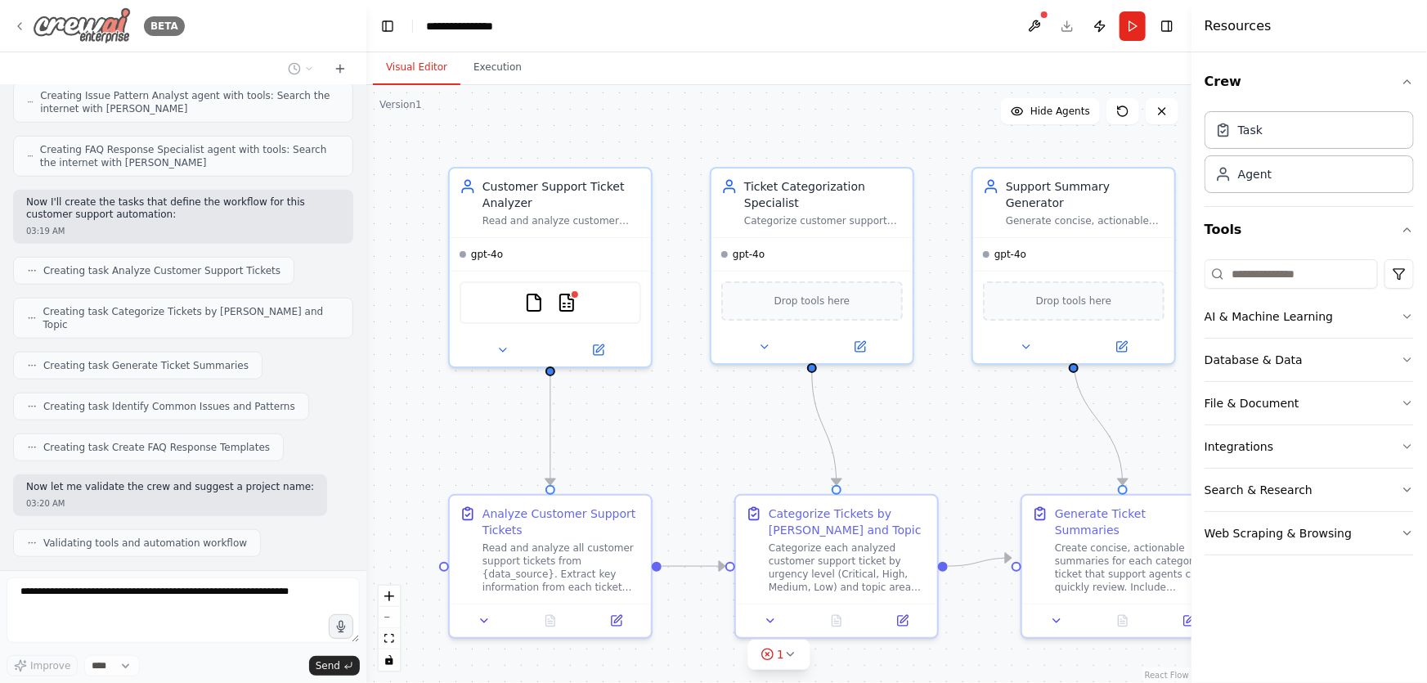
click at [137, 29] on div "BETA" at bounding box center [160, 26] width 47 height 20
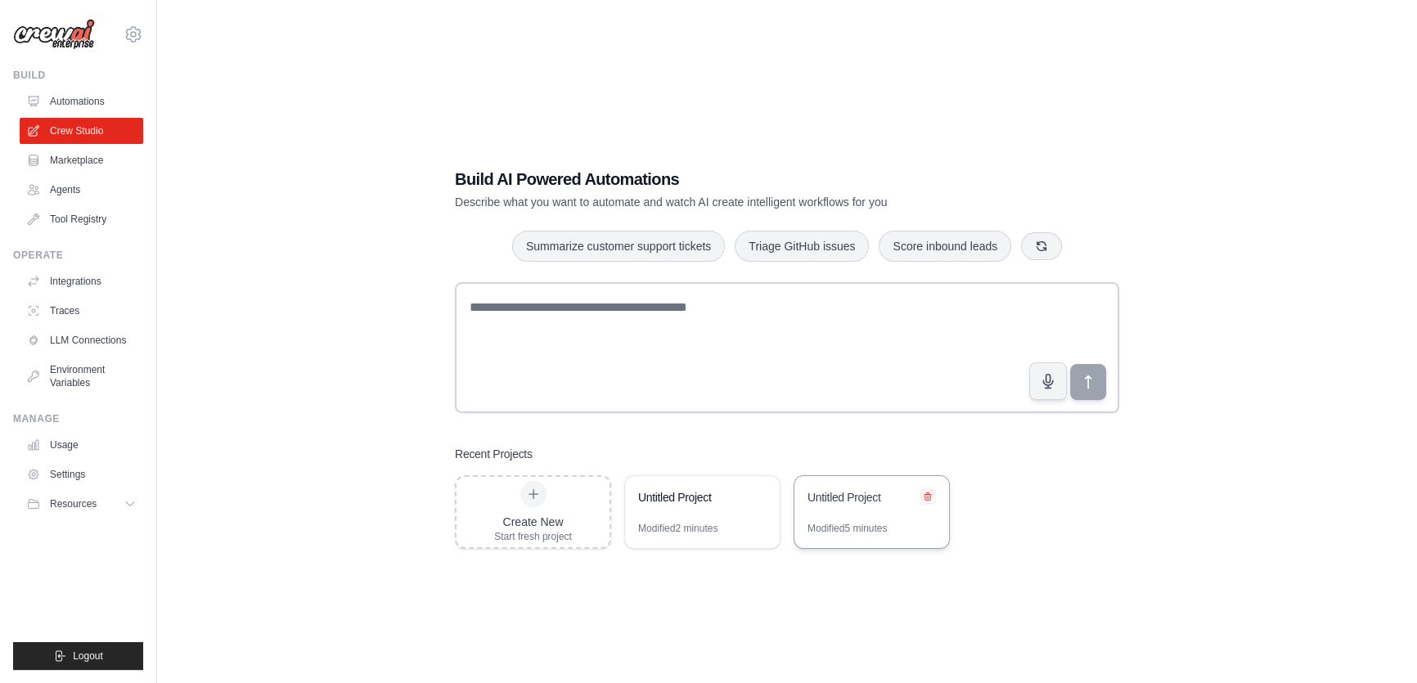
click at [926, 493] on icon at bounding box center [927, 495] width 7 height 7
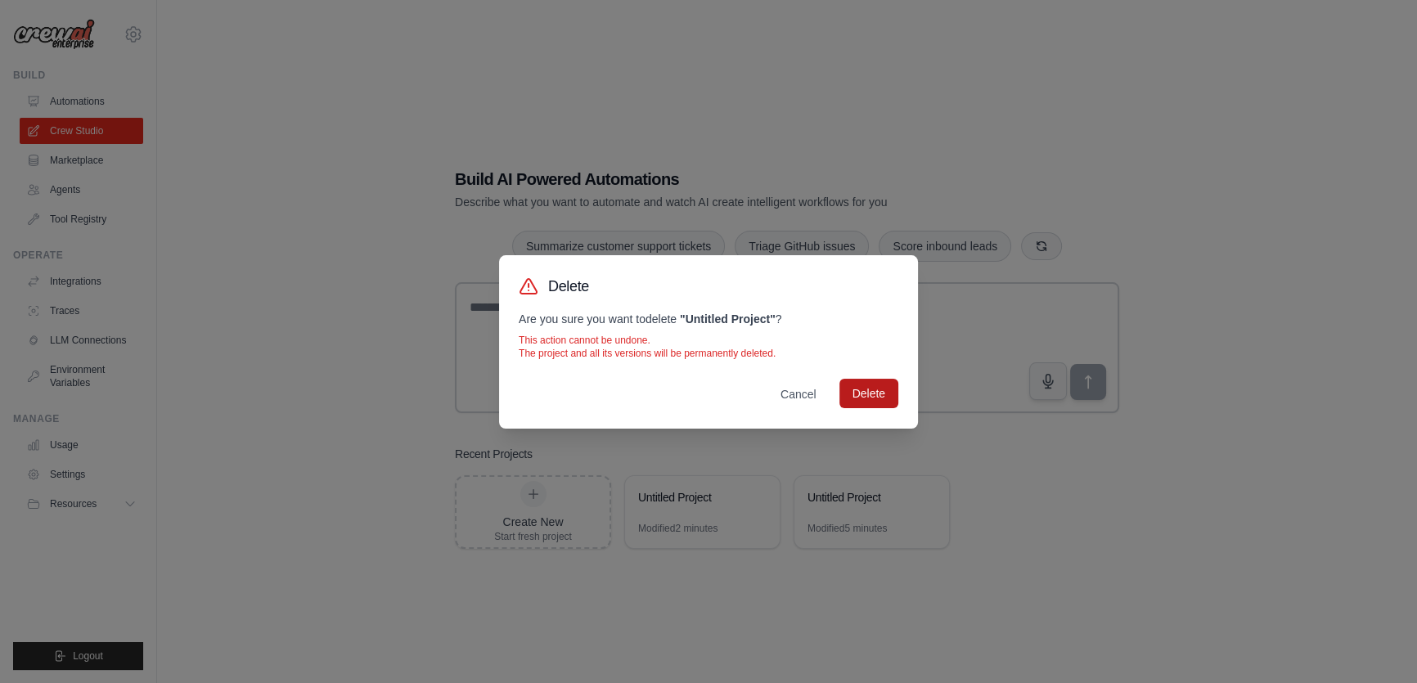
click at [878, 390] on button "Delete" at bounding box center [868, 393] width 59 height 29
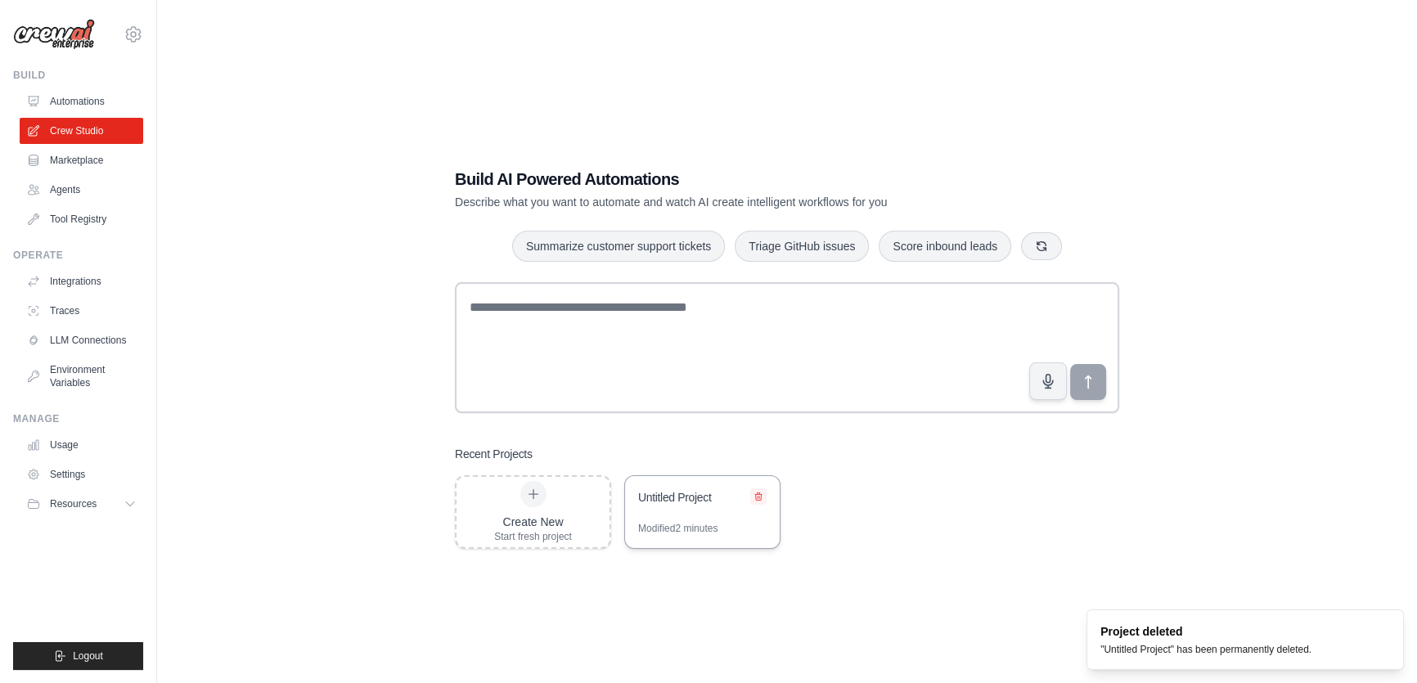
click at [759, 499] on icon at bounding box center [758, 497] width 10 height 10
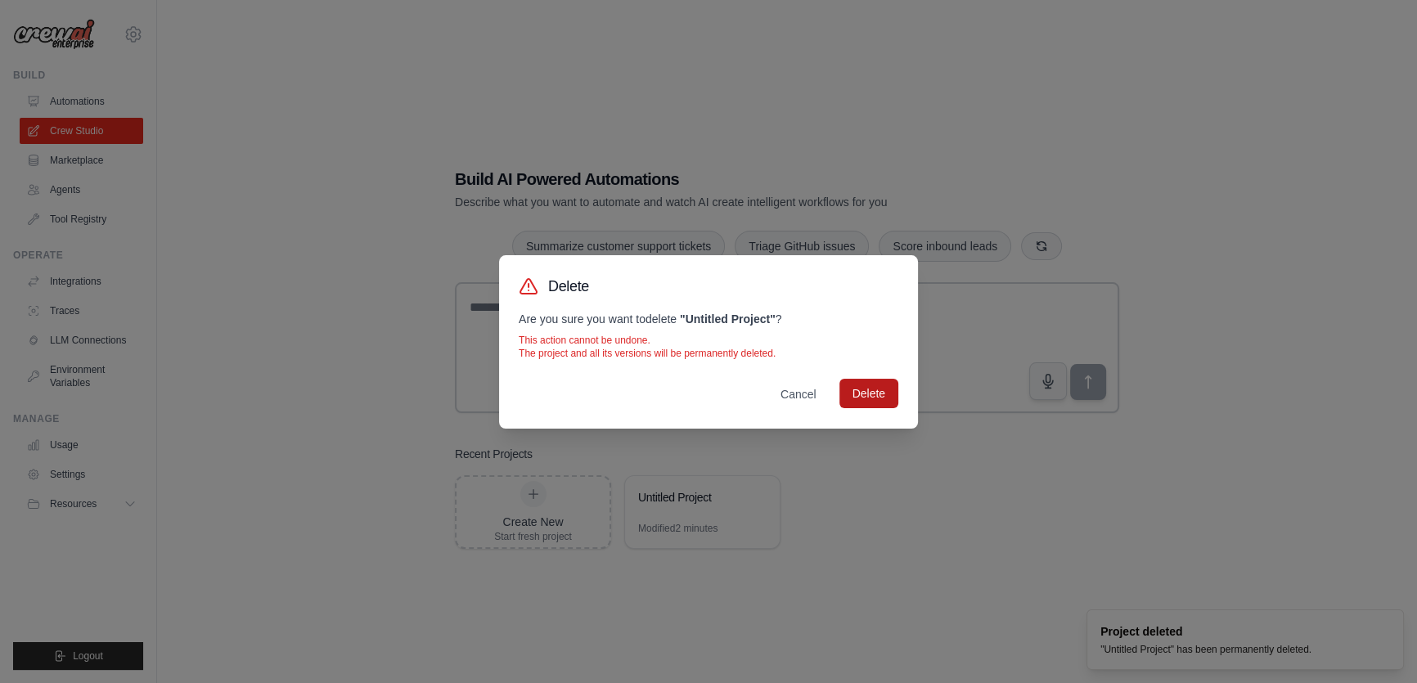
click at [867, 394] on button "Delete" at bounding box center [868, 393] width 59 height 29
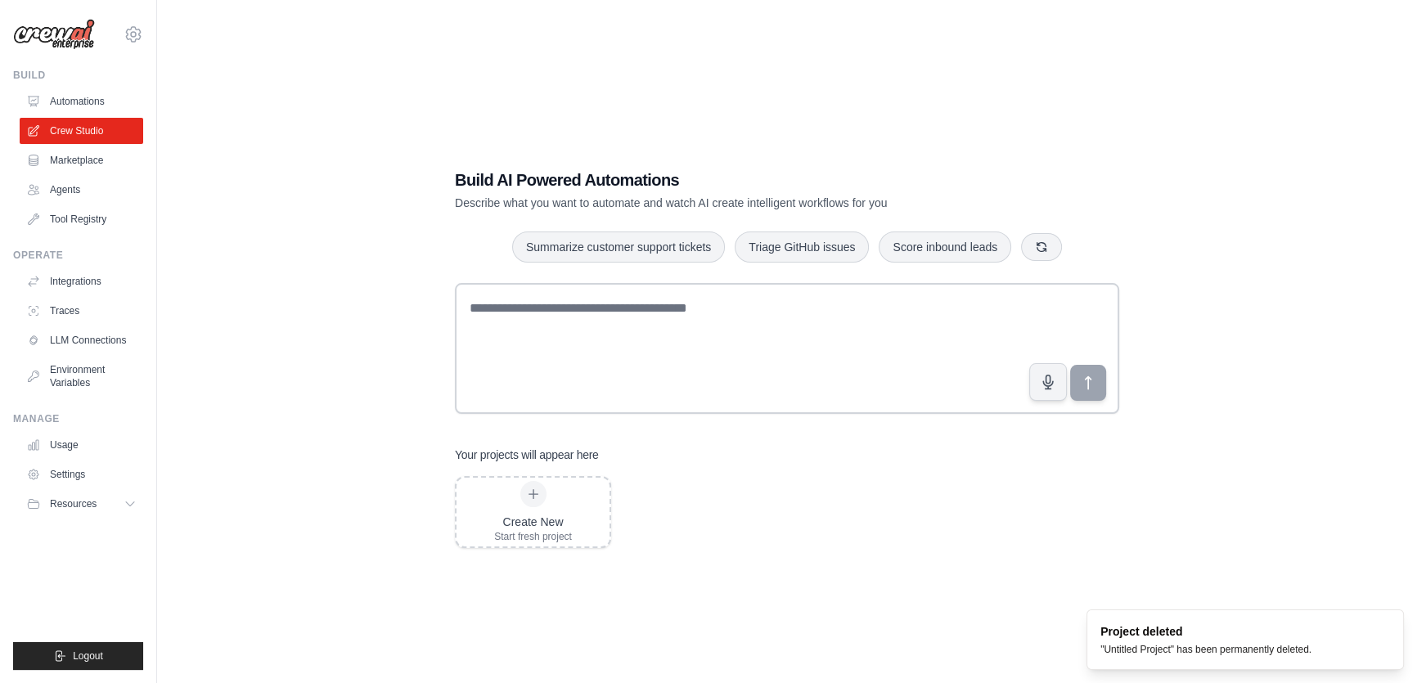
click at [833, 514] on div "Create New Start fresh project" at bounding box center [787, 512] width 664 height 72
click at [130, 112] on link "Automations" at bounding box center [83, 101] width 124 height 26
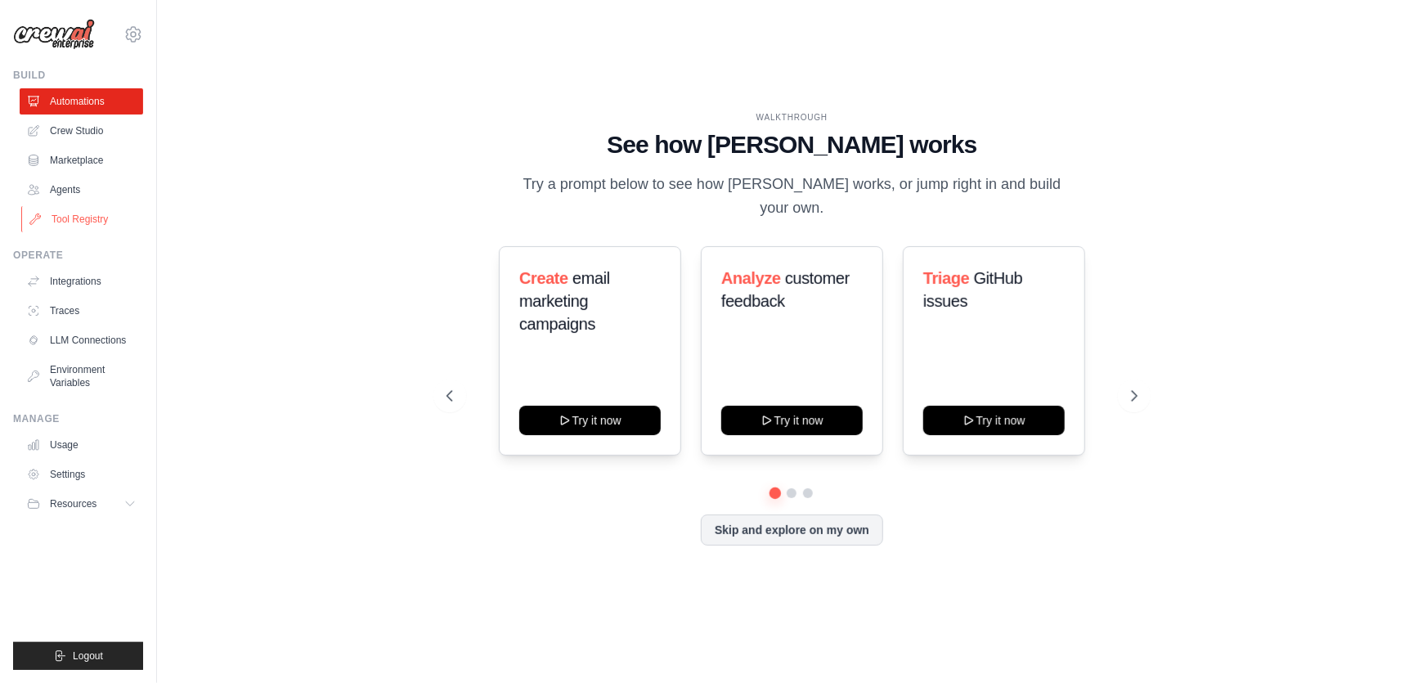
click at [71, 219] on link "Tool Registry" at bounding box center [83, 219] width 124 height 26
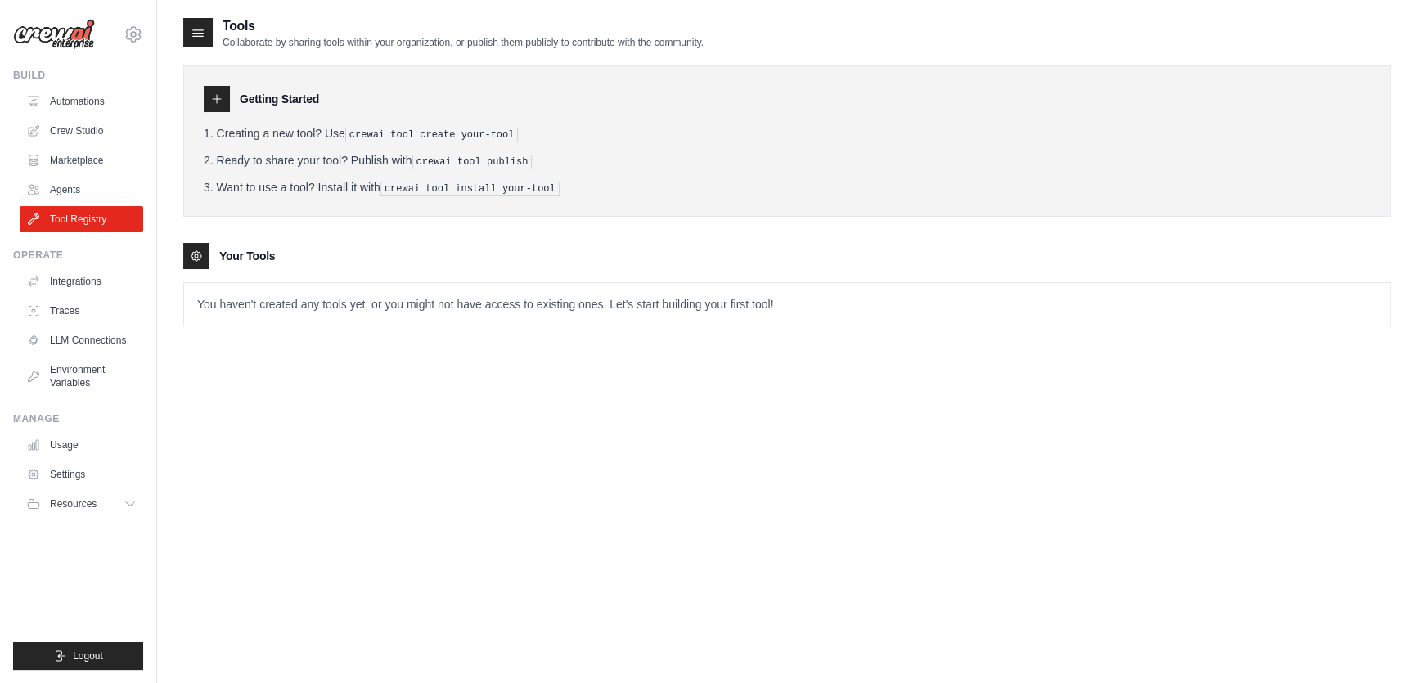
click at [589, 461] on div "Tools Collaborate by sharing tools within your organization, or publish them pu…" at bounding box center [786, 357] width 1207 height 683
click at [614, 285] on p "You haven't created any tools yet, or you might not have access to existing one…" at bounding box center [787, 304] width 1206 height 43
click at [421, 142] on ol "Creating a new tool? Use crewai tool create your-tool Ready to share your tool?…" at bounding box center [787, 160] width 1166 height 71
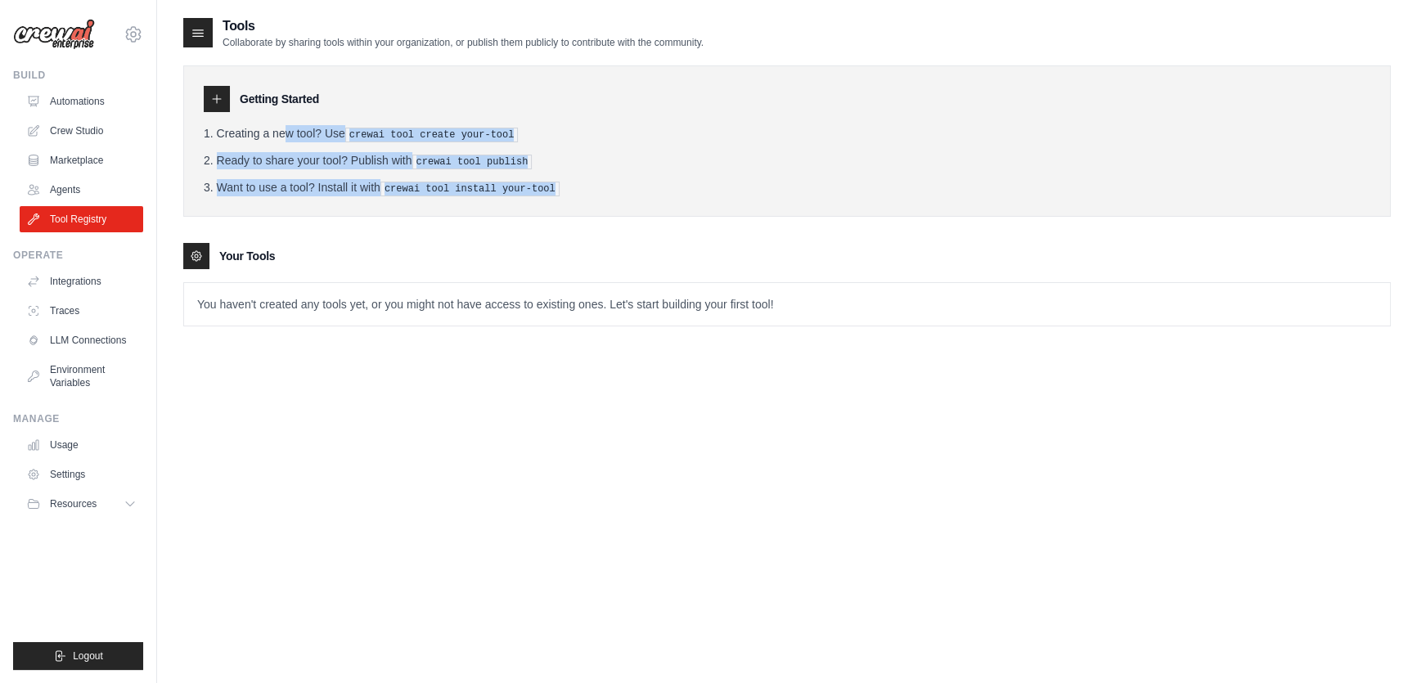
drag, startPoint x: 270, startPoint y: 124, endPoint x: 538, endPoint y: 195, distance: 277.6
click at [538, 195] on div "Getting Started Creating a new tool? Use crewai tool create your-tool Ready to …" at bounding box center [786, 140] width 1207 height 151
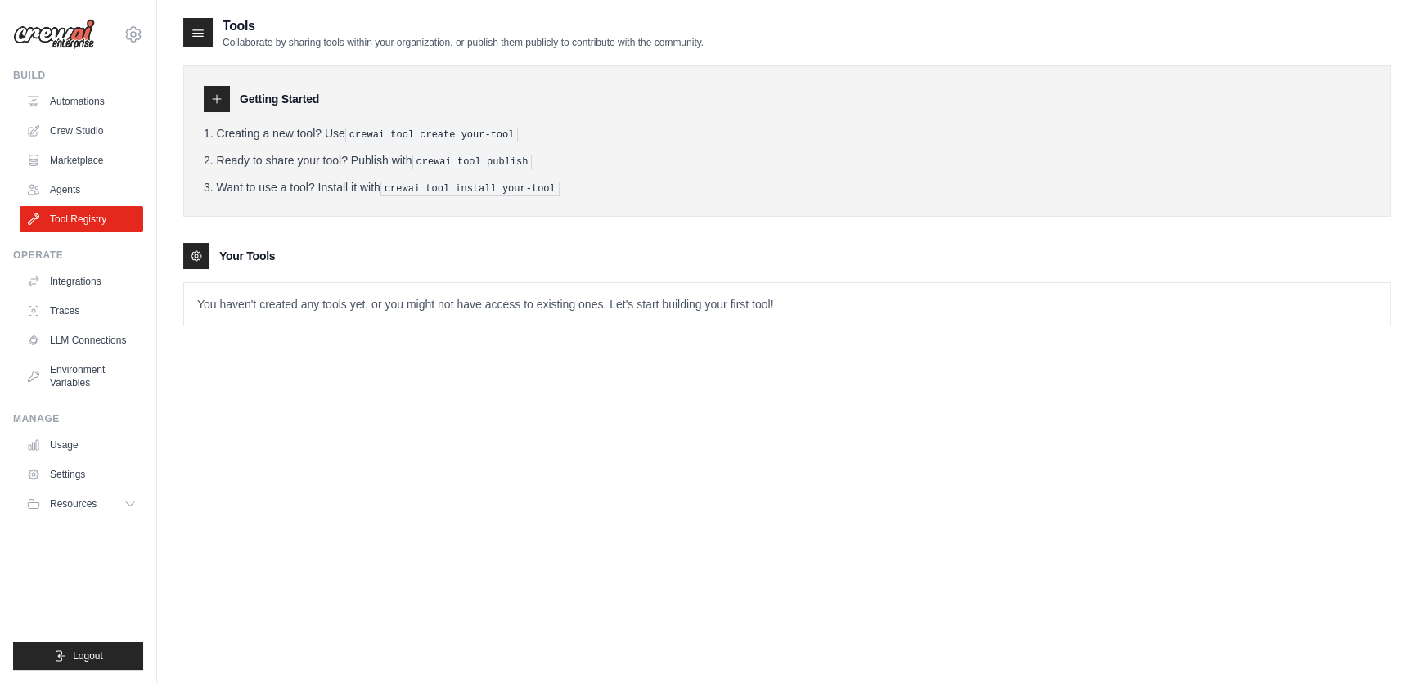
click at [538, 195] on div "Getting Started Creating a new tool? Use crewai tool create your-tool Ready to …" at bounding box center [786, 140] width 1207 height 151
